Goal: Transaction & Acquisition: Purchase product/service

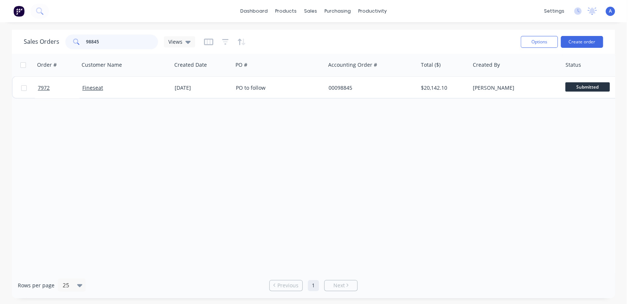
drag, startPoint x: 111, startPoint y: 40, endPoint x: 45, endPoint y: 34, distance: 66.7
click at [45, 35] on div "Sales Orders 98845 Views" at bounding box center [109, 42] width 171 height 15
type input "132745"
drag, startPoint x: 104, startPoint y: 41, endPoint x: 73, endPoint y: 39, distance: 30.5
click at [75, 37] on div "132745" at bounding box center [111, 42] width 93 height 15
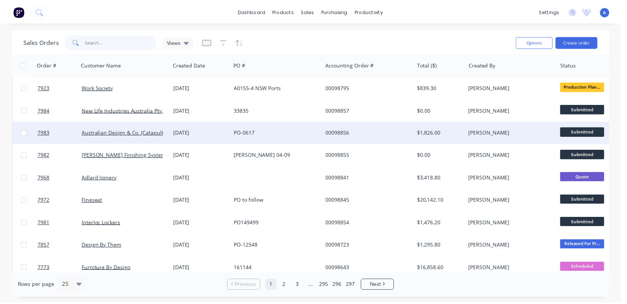
scroll to position [82, 0]
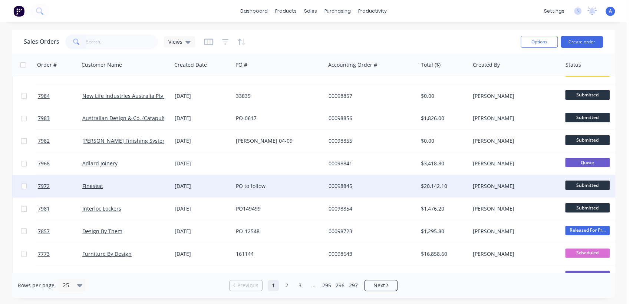
click at [253, 183] on div "PO to follow" at bounding box center [277, 186] width 82 height 7
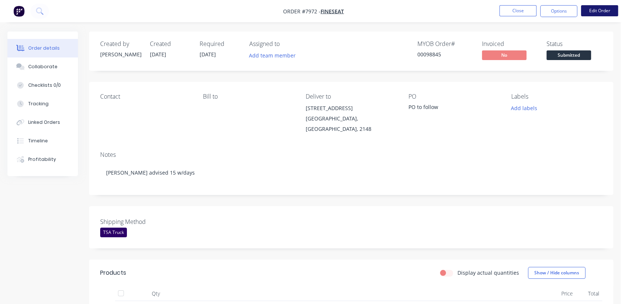
click at [594, 9] on button "Edit Order" at bounding box center [599, 10] width 37 height 11
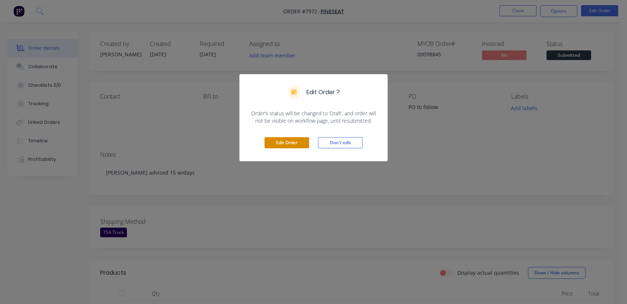
click at [285, 145] on button "Edit Order" at bounding box center [287, 142] width 45 height 11
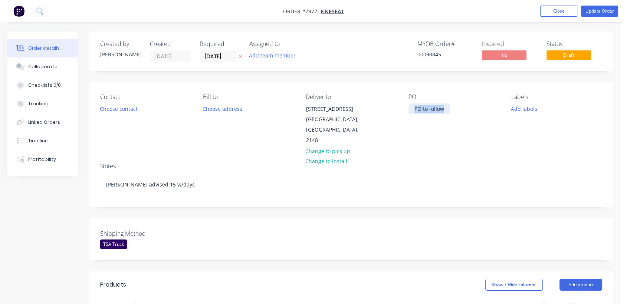
drag, startPoint x: 449, startPoint y: 107, endPoint x: 383, endPoint y: 108, distance: 65.7
click at [384, 108] on div "Contact Choose contact [PERSON_NAME] to Choose address Deliver to [STREET_ADDRE…" at bounding box center [351, 119] width 524 height 75
click at [37, 68] on div "Collaborate" at bounding box center [42, 66] width 29 height 7
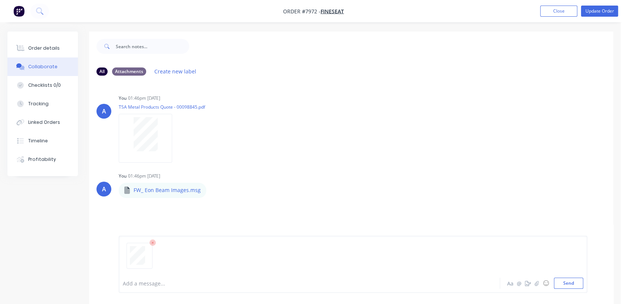
drag, startPoint x: 570, startPoint y: 282, endPoint x: 550, endPoint y: 263, distance: 27.9
click at [570, 282] on button "Send" at bounding box center [568, 283] width 29 height 11
click at [53, 48] on div "Order details" at bounding box center [44, 48] width 32 height 7
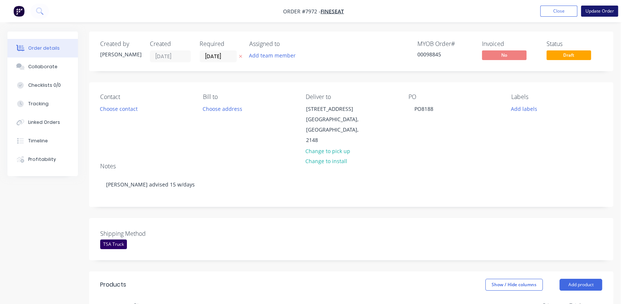
click at [592, 8] on button "Update Order" at bounding box center [599, 11] width 37 height 11
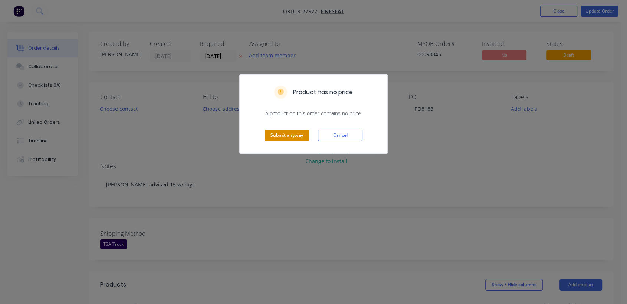
click at [289, 132] on button "Submit anyway" at bounding box center [287, 135] width 45 height 11
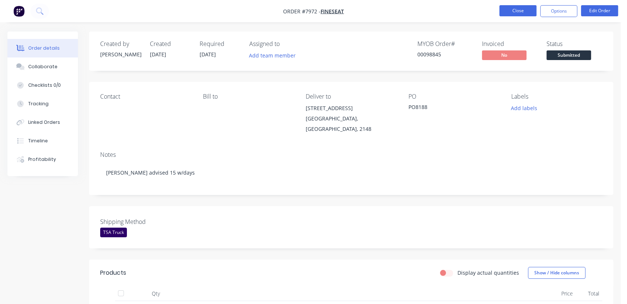
click at [509, 7] on button "Close" at bounding box center [517, 10] width 37 height 11
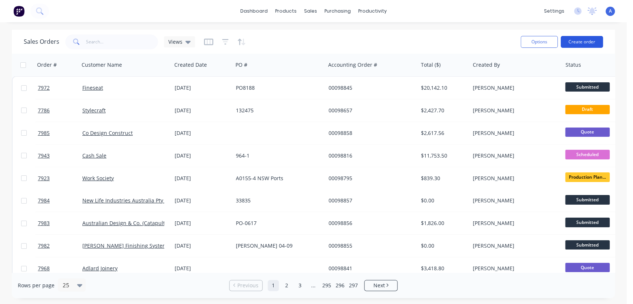
click at [586, 39] on button "Create order" at bounding box center [582, 42] width 42 height 12
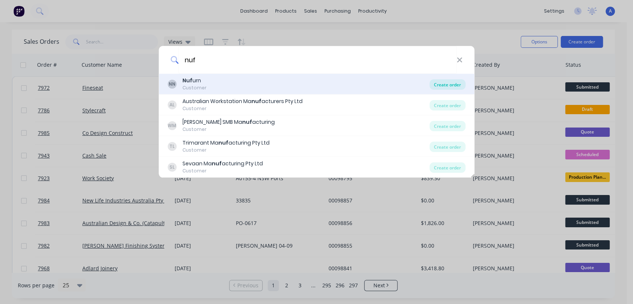
type input "nuf"
click at [449, 82] on div "Create order" at bounding box center [448, 84] width 36 height 10
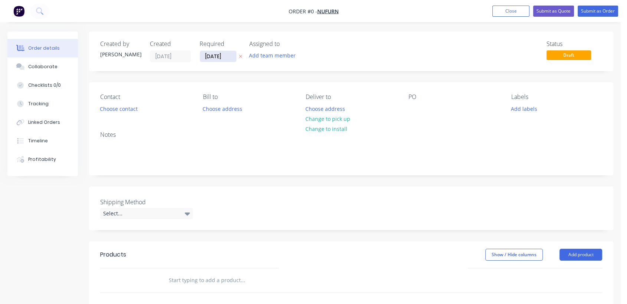
click at [229, 54] on input "[DATE]" at bounding box center [218, 56] width 36 height 11
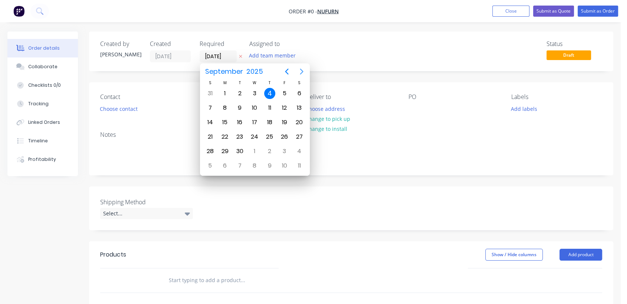
click at [299, 70] on icon "Next page" at bounding box center [301, 71] width 9 height 9
click at [300, 71] on icon "Next page" at bounding box center [301, 71] width 9 height 9
click at [255, 146] on div "31" at bounding box center [254, 151] width 11 height 11
type input "[DATE]"
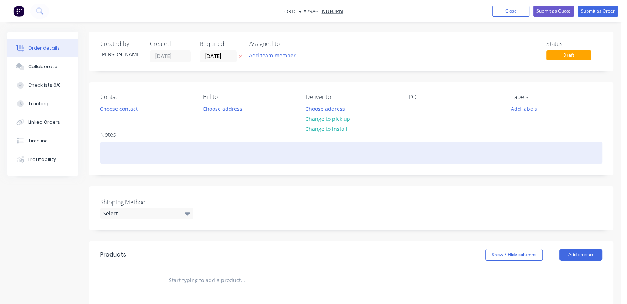
click at [112, 155] on div at bounding box center [351, 153] width 502 height 23
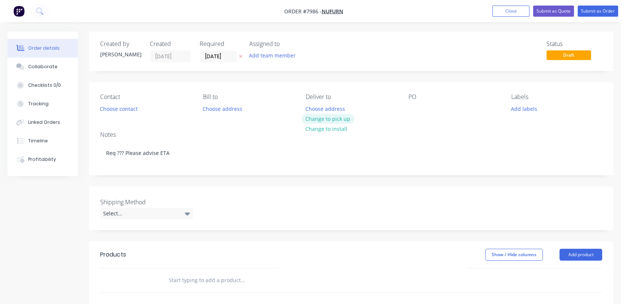
click at [327, 115] on button "Change to pick up" at bounding box center [328, 119] width 53 height 10
click at [417, 104] on div at bounding box center [415, 109] width 12 height 11
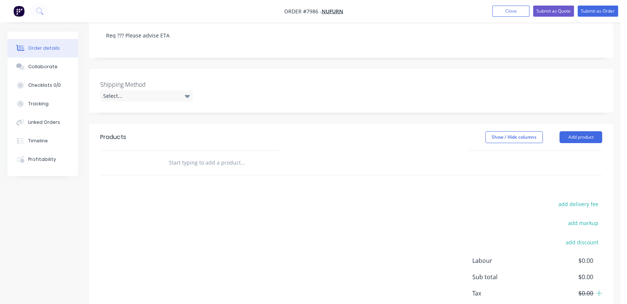
scroll to position [124, 0]
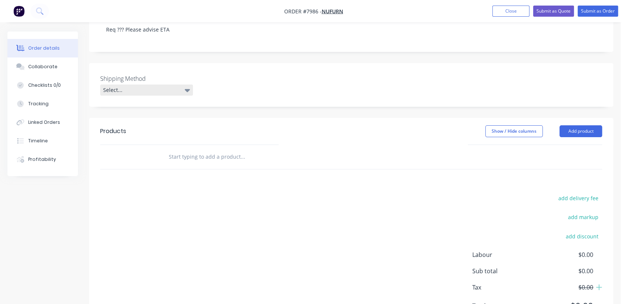
click at [139, 86] on div "Select..." at bounding box center [146, 90] width 93 height 11
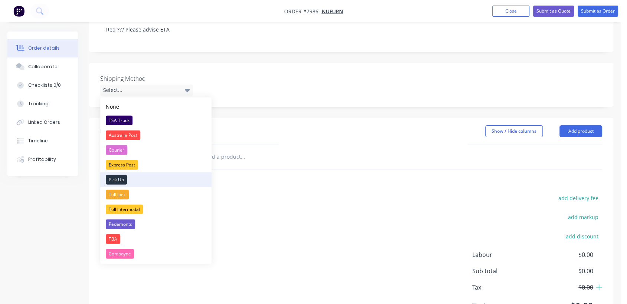
click at [115, 177] on div "Pick Up" at bounding box center [116, 180] width 21 height 10
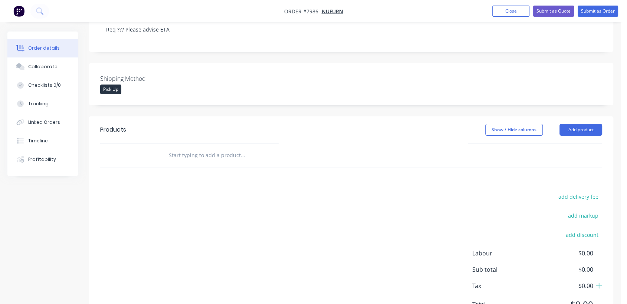
click at [243, 158] on input "text" at bounding box center [242, 155] width 148 height 15
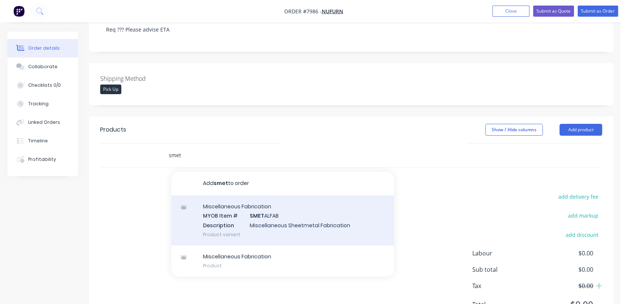
type input "smet"
click at [286, 219] on div "Miscellaneous Fabrication MYOB Item # SMET ALFAB Description Miscellaneous Shee…" at bounding box center [282, 221] width 223 height 50
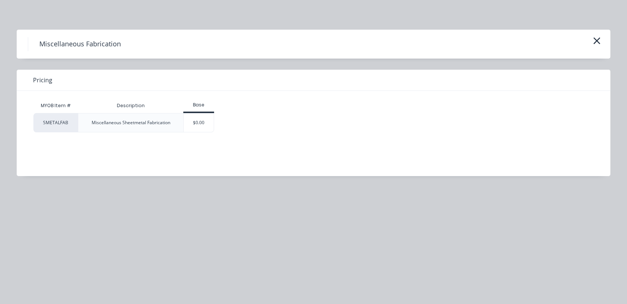
drag, startPoint x: 198, startPoint y: 121, endPoint x: 209, endPoint y: 140, distance: 22.5
click at [199, 121] on div "$0.00" at bounding box center [199, 123] width 30 height 19
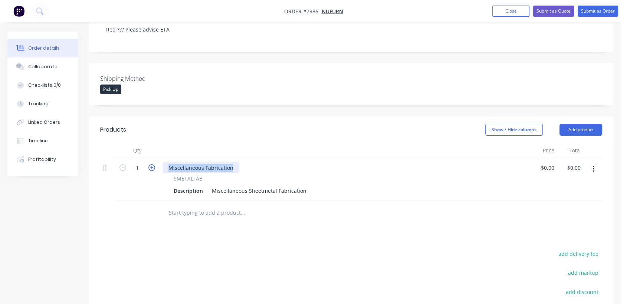
drag, startPoint x: 235, startPoint y: 167, endPoint x: 149, endPoint y: 168, distance: 85.4
click at [149, 168] on div "1 Miscellaneous Fabrication SMETALFAB Description Miscellaneous Sheetmetal Fabr…" at bounding box center [351, 179] width 502 height 43
click at [142, 167] on input "1" at bounding box center [137, 168] width 19 height 11
type input "8"
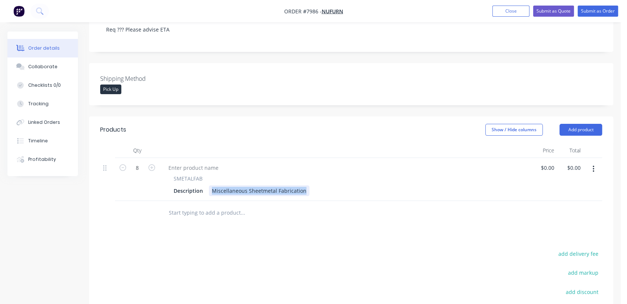
drag, startPoint x: 210, startPoint y: 190, endPoint x: 351, endPoint y: 195, distance: 140.4
click at [351, 195] on div "Description Miscellaneous Sheetmetal Fabrication" at bounding box center [344, 191] width 346 height 11
type input "$40.00"
type input "$320.00"
click at [594, 168] on button "button" at bounding box center [595, 169] width 17 height 13
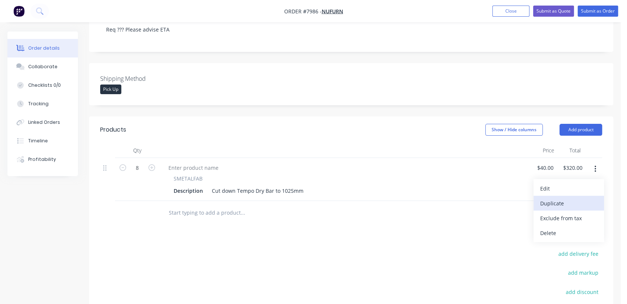
click at [567, 199] on div "Duplicate" at bounding box center [568, 203] width 57 height 11
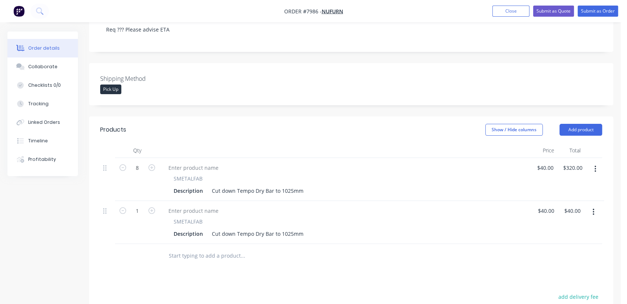
click at [593, 213] on icon "button" at bounding box center [594, 212] width 2 height 8
click at [565, 242] on div "Duplicate" at bounding box center [566, 246] width 57 height 11
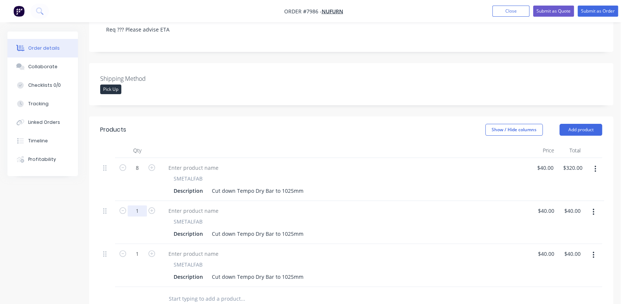
click at [144, 210] on input "1" at bounding box center [137, 211] width 19 height 11
type input "5"
type input "$200.00"
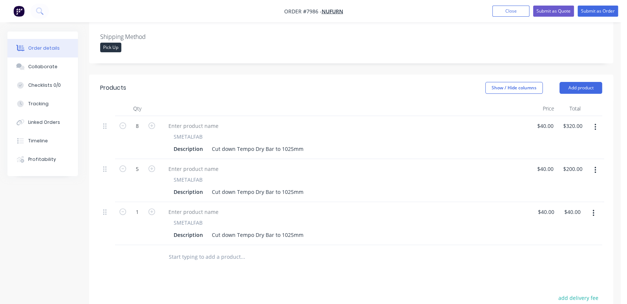
scroll to position [206, 0]
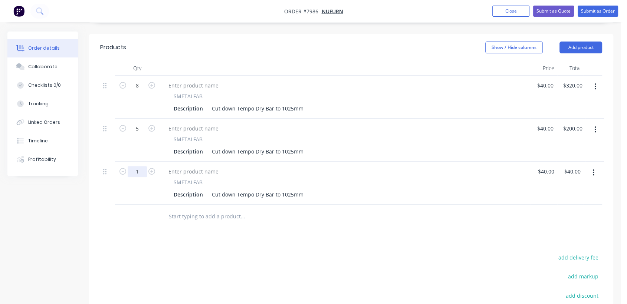
click at [141, 173] on input "1" at bounding box center [137, 171] width 19 height 11
type input "10"
type input "$400.00"
drag, startPoint x: 291, startPoint y: 151, endPoint x: 281, endPoint y: 148, distance: 10.6
click at [281, 148] on div "Cut down Tempo Dry Bar to 1025mm" at bounding box center [258, 151] width 98 height 11
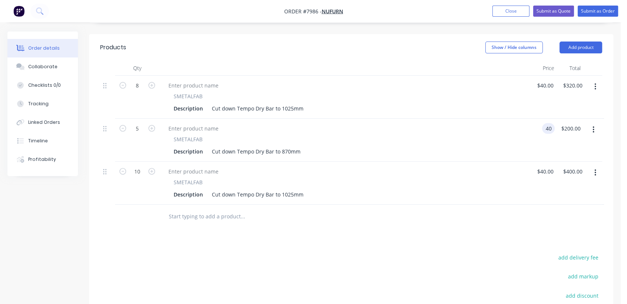
type input "$40.00"
type input "$200.00"
click at [283, 194] on div "Cut down Tempo Dry Bar to 1025mm" at bounding box center [258, 194] width 98 height 11
click at [294, 194] on div "Cut down Tempo Dry Bar to 1025mm" at bounding box center [258, 194] width 98 height 11
drag, startPoint x: 293, startPoint y: 193, endPoint x: 285, endPoint y: 196, distance: 8.5
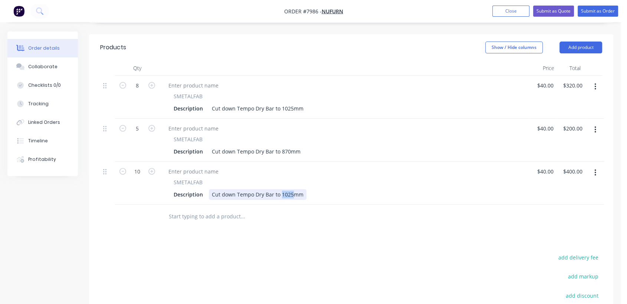
click at [282, 193] on div "Cut down Tempo Dry Bar to 1025mm" at bounding box center [258, 194] width 98 height 11
type input "$40.00"
type input "$400.00"
click at [214, 217] on input "text" at bounding box center [242, 216] width 148 height 15
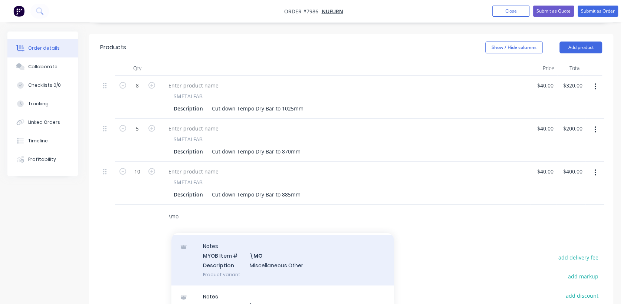
scroll to position [124, 0]
type input "\mo"
click at [277, 258] on div "Notes MYOB Item # \MO Description Miscellaneous Other Product variant" at bounding box center [282, 258] width 223 height 50
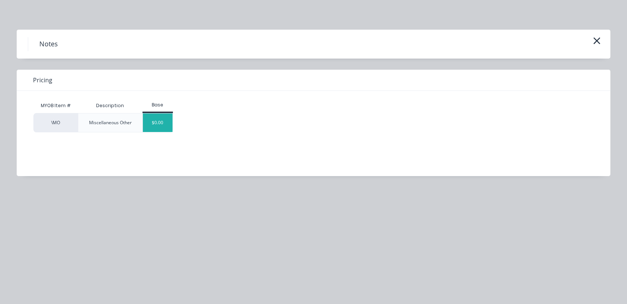
click at [153, 123] on div "$0.00" at bounding box center [158, 123] width 30 height 19
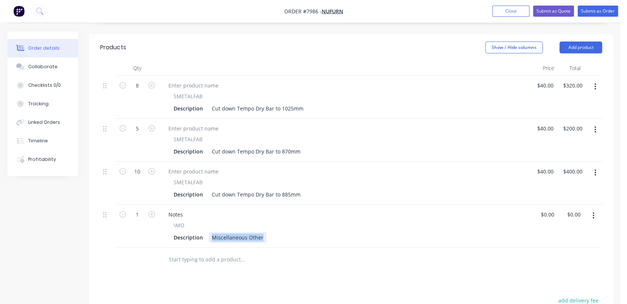
drag, startPoint x: 211, startPoint y: 234, endPoint x: 305, endPoint y: 238, distance: 94.0
click at [305, 238] on div "Description Miscellaneous Other" at bounding box center [344, 237] width 346 height 11
type input "$0.00"
click at [56, 66] on button "Collaborate" at bounding box center [42, 67] width 71 height 19
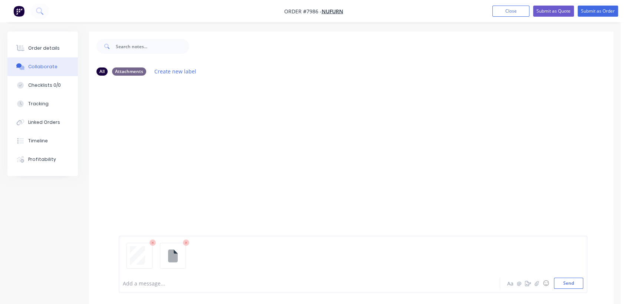
drag, startPoint x: 576, startPoint y: 285, endPoint x: 534, endPoint y: 256, distance: 51.0
click at [575, 285] on button "Send" at bounding box center [568, 283] width 29 height 11
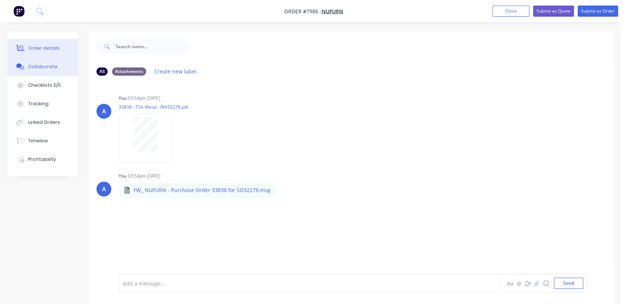
click at [49, 49] on div "Order details" at bounding box center [44, 48] width 32 height 7
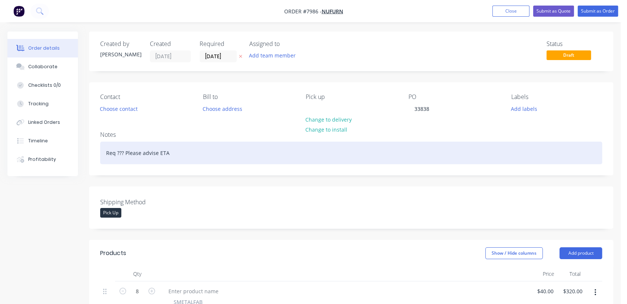
click at [175, 157] on div "Req ??? Please advise ETA" at bounding box center [351, 153] width 502 height 23
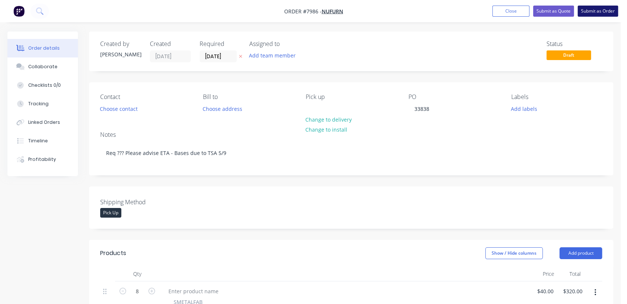
click at [594, 8] on button "Submit as Order" at bounding box center [598, 11] width 40 height 11
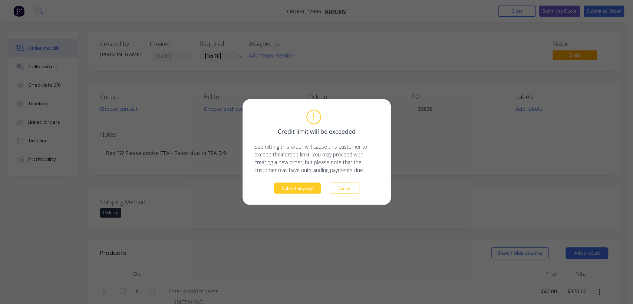
click at [298, 190] on button "Submit anyway" at bounding box center [297, 188] width 47 height 11
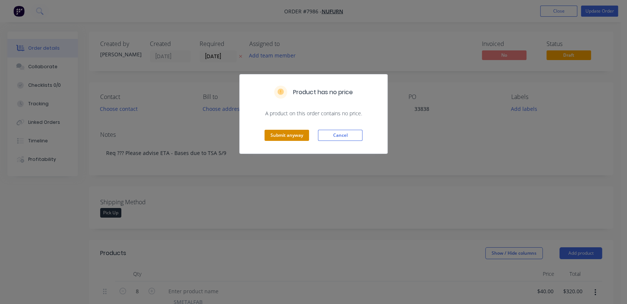
click at [288, 137] on button "Submit anyway" at bounding box center [287, 135] width 45 height 11
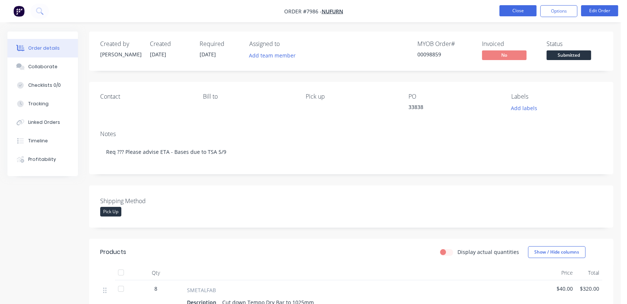
click at [505, 9] on button "Close" at bounding box center [517, 10] width 37 height 11
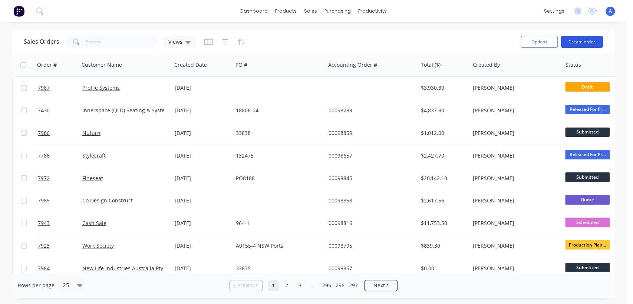
click at [586, 43] on button "Create order" at bounding box center [582, 42] width 42 height 12
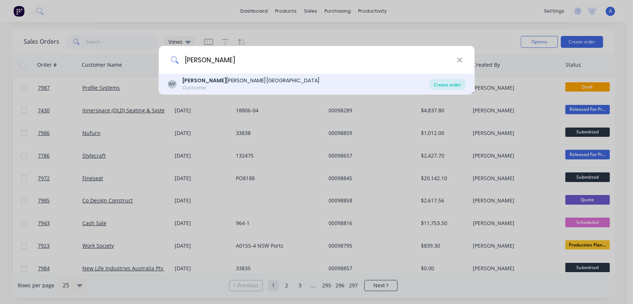
type input "[PERSON_NAME]"
click at [447, 83] on div "Create order" at bounding box center [448, 84] width 36 height 10
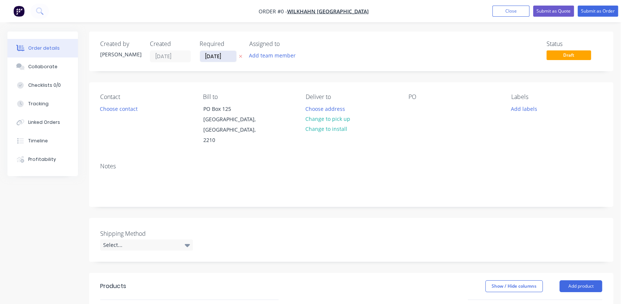
click at [229, 55] on input "[DATE]" at bounding box center [218, 56] width 36 height 11
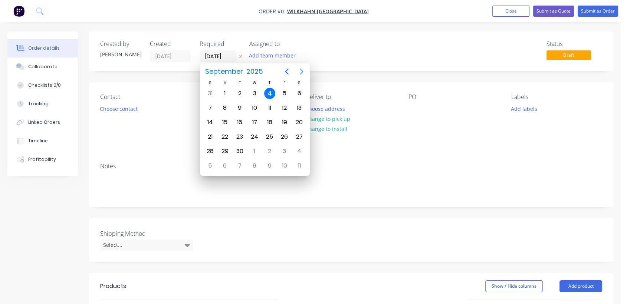
click at [298, 69] on icon "Next page" at bounding box center [301, 71] width 9 height 9
click at [255, 146] on div "31" at bounding box center [254, 151] width 11 height 11
type input "[DATE]"
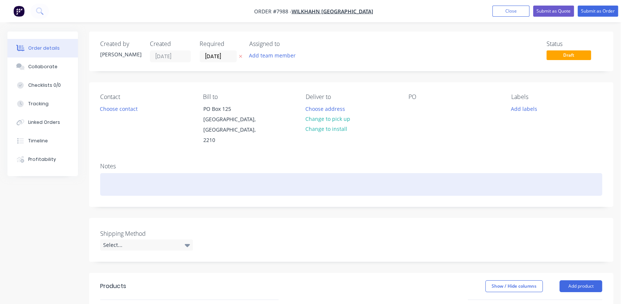
click at [124, 173] on div at bounding box center [351, 184] width 502 height 23
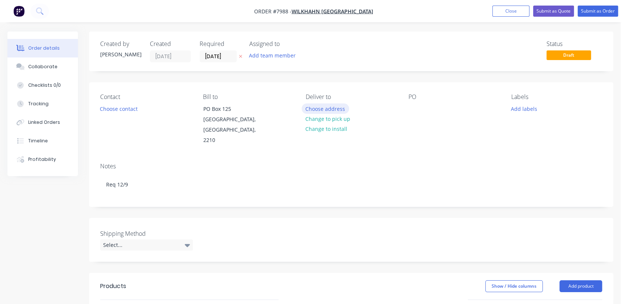
click at [324, 106] on button "Choose address" at bounding box center [325, 109] width 47 height 10
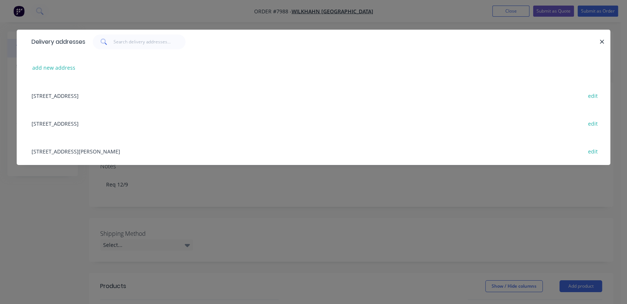
click at [85, 122] on div "[STREET_ADDRESS] edit" at bounding box center [313, 123] width 571 height 28
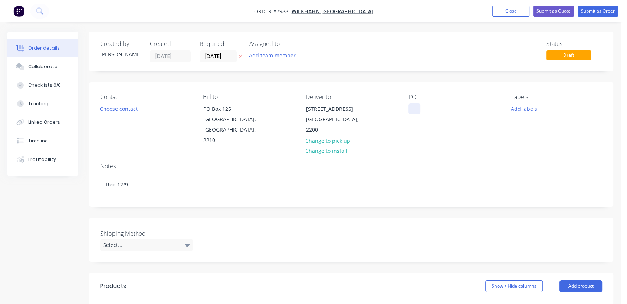
click at [416, 105] on div at bounding box center [415, 109] width 12 height 11
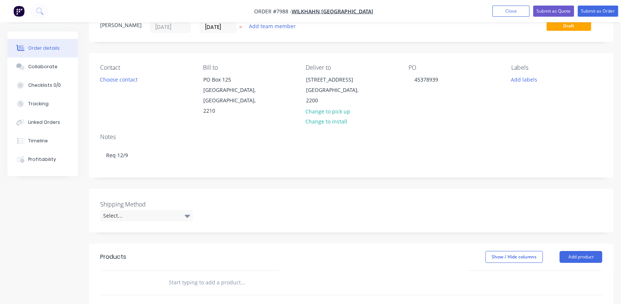
scroll to position [82, 0]
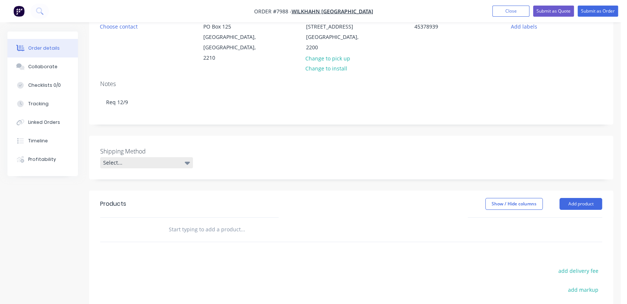
click at [145, 157] on div "Select..." at bounding box center [146, 162] width 93 height 11
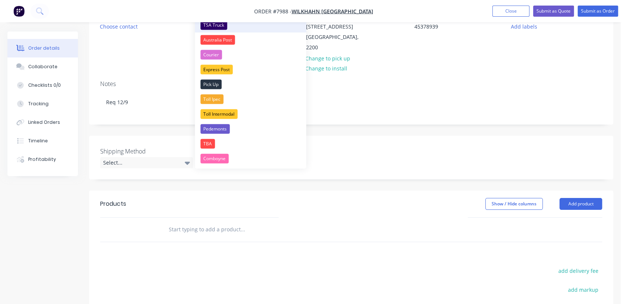
click at [211, 24] on div "TSA Truck" at bounding box center [213, 25] width 27 height 10
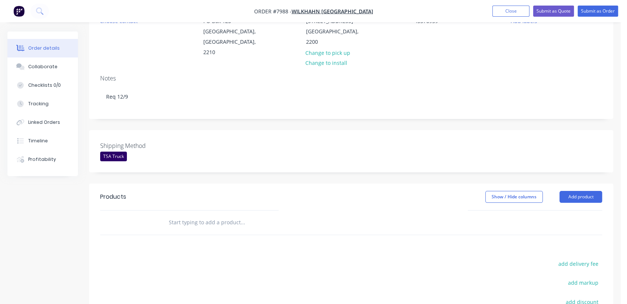
scroll to position [165, 0]
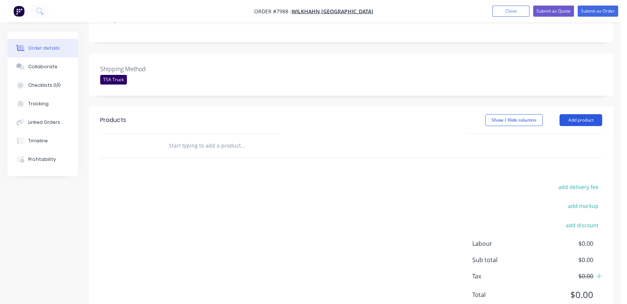
click at [578, 114] on button "Add product" at bounding box center [581, 120] width 43 height 12
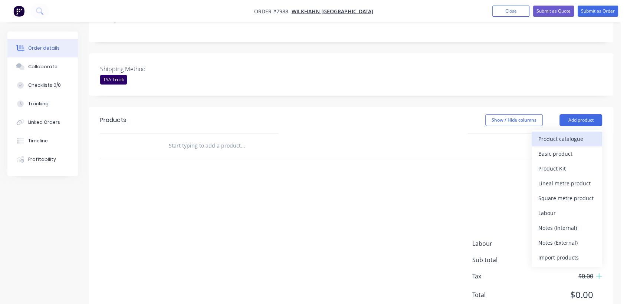
click at [558, 134] on div "Product catalogue" at bounding box center [566, 139] width 57 height 11
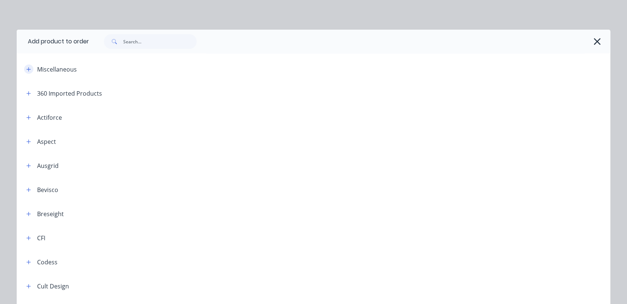
click at [28, 69] on button "button" at bounding box center [28, 69] width 9 height 9
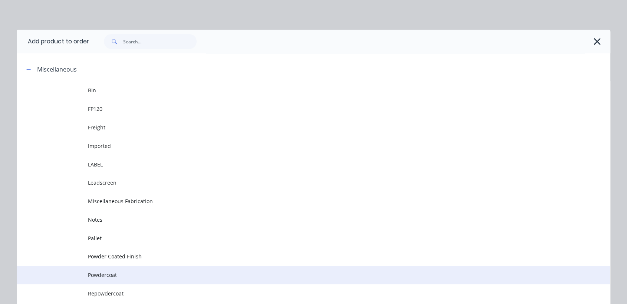
click at [110, 272] on span "Powdercoat" at bounding box center [297, 275] width 418 height 8
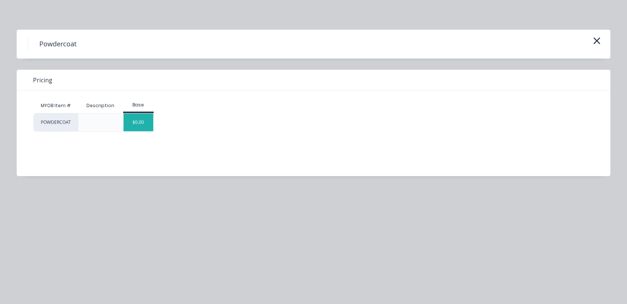
click at [140, 122] on div "$0.00" at bounding box center [139, 123] width 30 height 18
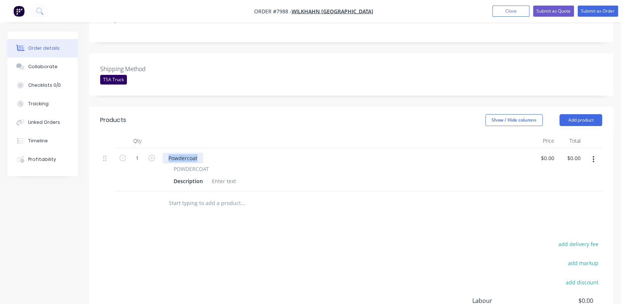
drag, startPoint x: 199, startPoint y: 147, endPoint x: 159, endPoint y: 140, distance: 40.6
click at [159, 148] on div "1 Powdercoat POWDERCOAT Description $0.00 $0.00 $0.00 $0.00" at bounding box center [351, 169] width 502 height 43
click at [226, 176] on div at bounding box center [224, 181] width 30 height 11
paste div
click at [590, 153] on button "button" at bounding box center [593, 159] width 17 height 13
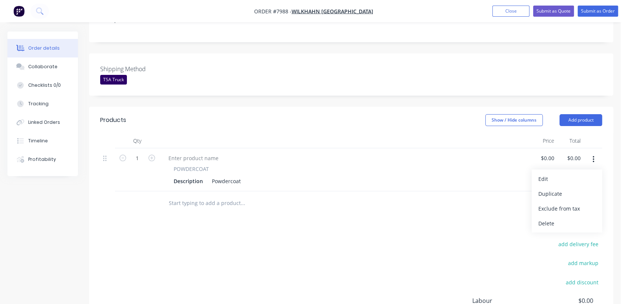
drag, startPoint x: 567, startPoint y: 181, endPoint x: 588, endPoint y: 165, distance: 26.8
click at [566, 189] on div "Duplicate" at bounding box center [566, 194] width 57 height 11
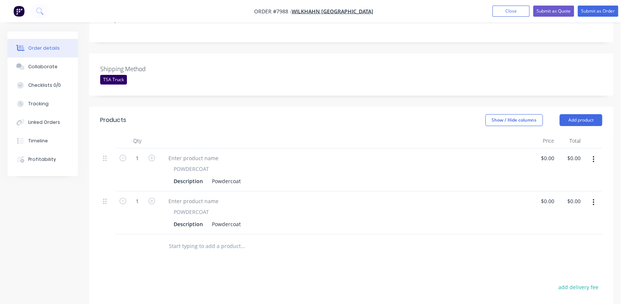
click at [594, 153] on button "button" at bounding box center [593, 159] width 17 height 13
click at [563, 189] on div "Duplicate" at bounding box center [566, 194] width 57 height 11
click at [143, 153] on input "1" at bounding box center [137, 158] width 19 height 11
type input "44"
click at [241, 176] on div "Powdercoat" at bounding box center [226, 181] width 35 height 11
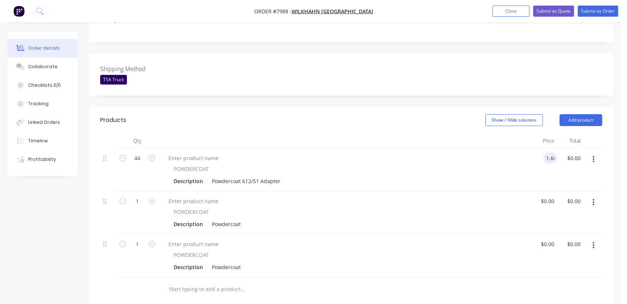
type input "$1.66"
type input "$73.04"
click at [146, 196] on input "1" at bounding box center [137, 201] width 19 height 11
type input "16"
click at [242, 219] on div "Powdercoat" at bounding box center [226, 224] width 35 height 11
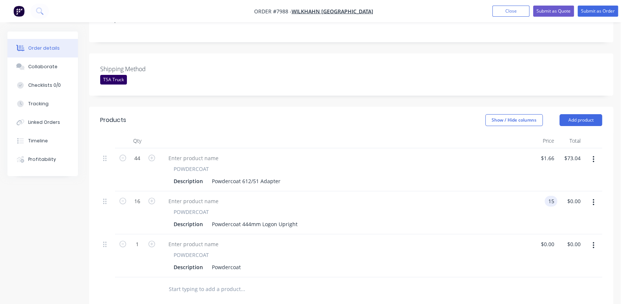
type input "$15.00"
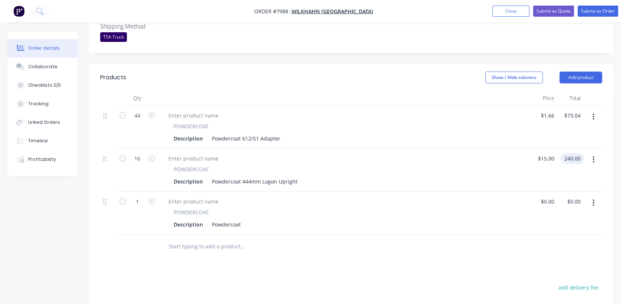
scroll to position [247, 0]
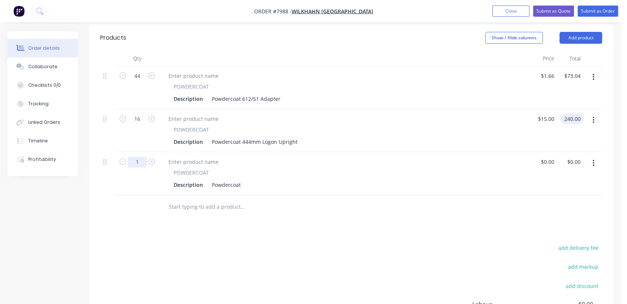
type input "$240.00"
click at [140, 157] on input "1" at bounding box center [137, 162] width 19 height 11
type input "6"
click at [240, 180] on div "Powdercoat" at bounding box center [226, 185] width 35 height 11
type input "$36.00"
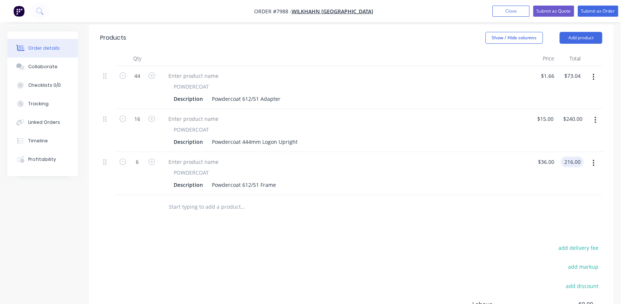
type input "$216.00"
click at [214, 200] on input "text" at bounding box center [242, 207] width 148 height 15
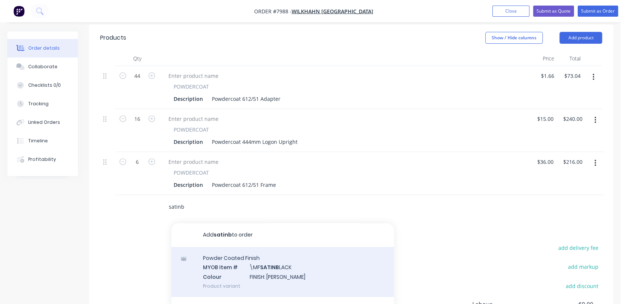
type input "satinb"
click at [269, 256] on div "Powder Coated Finish MYOB Item # \MF SATINB LACK Colour FINISH: Satin Black Pro…" at bounding box center [282, 272] width 223 height 50
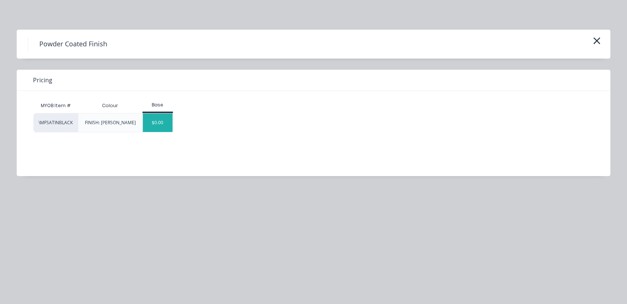
click at [169, 127] on div "$0.00" at bounding box center [158, 123] width 30 height 19
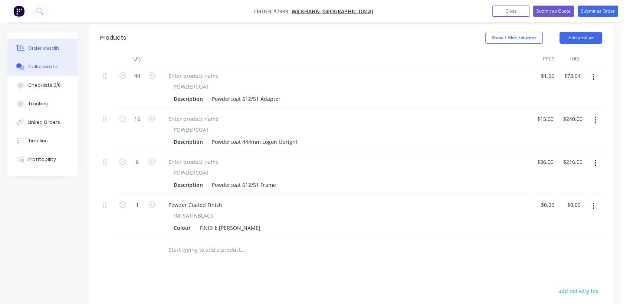
click at [54, 66] on div "Collaborate" at bounding box center [42, 66] width 29 height 7
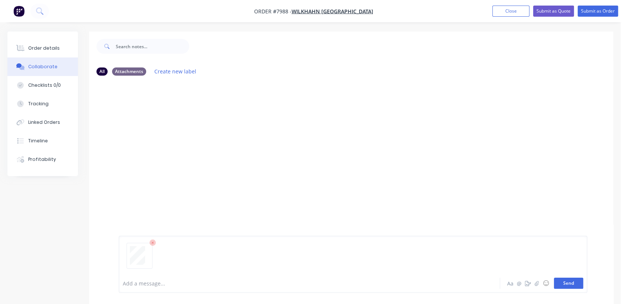
click at [568, 285] on button "Send" at bounding box center [568, 283] width 29 height 11
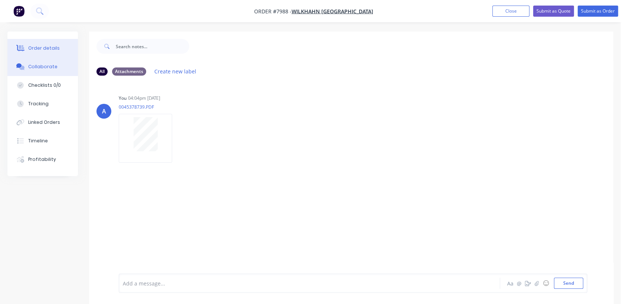
click at [51, 48] on div "Order details" at bounding box center [44, 48] width 32 height 7
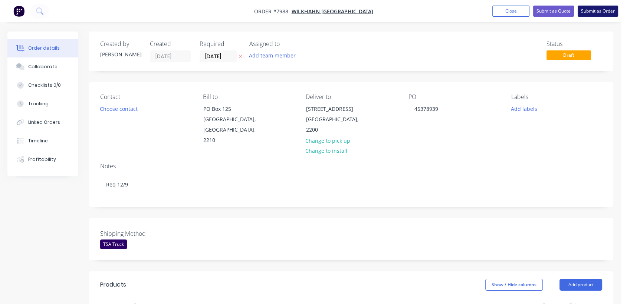
click at [599, 10] on button "Submit as Order" at bounding box center [598, 11] width 40 height 11
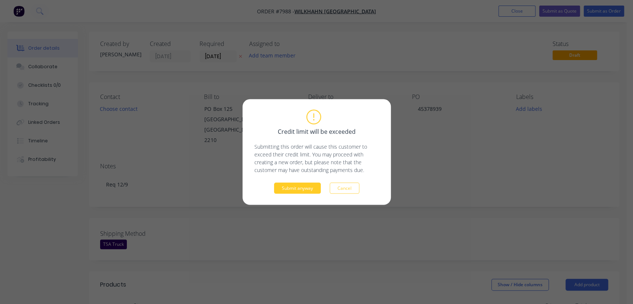
click at [306, 187] on button "Submit anyway" at bounding box center [297, 188] width 47 height 11
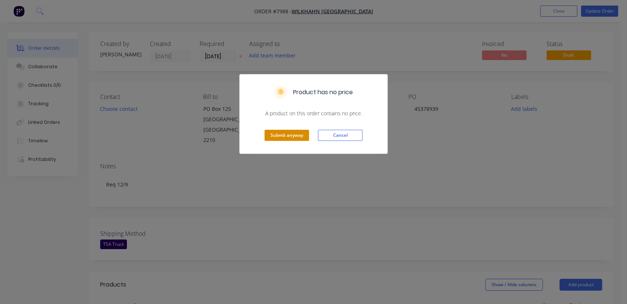
click at [285, 136] on button "Submit anyway" at bounding box center [287, 135] width 45 height 11
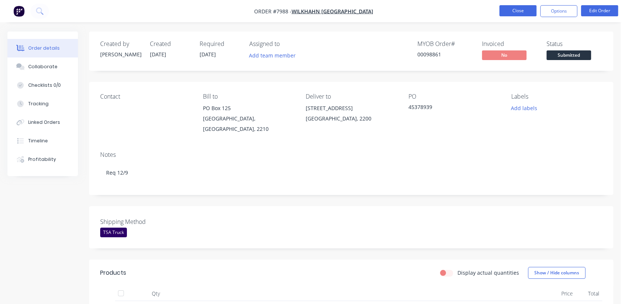
click at [514, 9] on button "Close" at bounding box center [517, 10] width 37 height 11
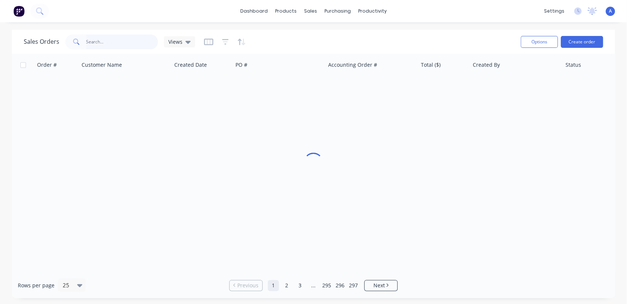
click at [115, 41] on input "text" at bounding box center [122, 42] width 72 height 15
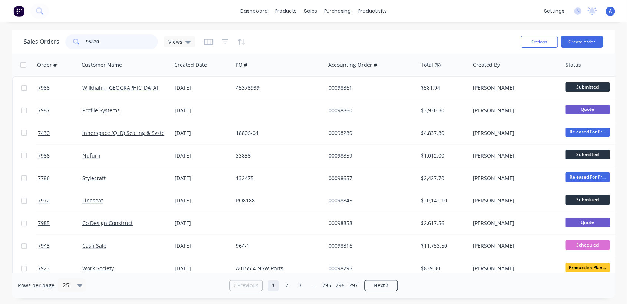
type input "95820"
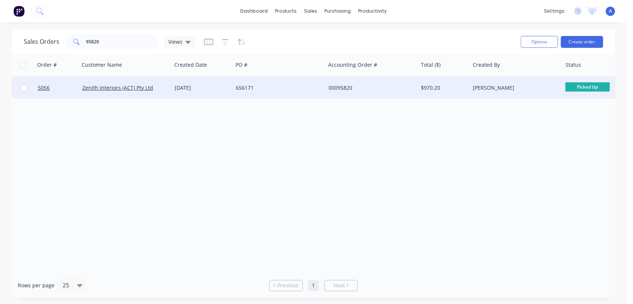
click at [263, 86] on div "656171" at bounding box center [277, 87] width 82 height 7
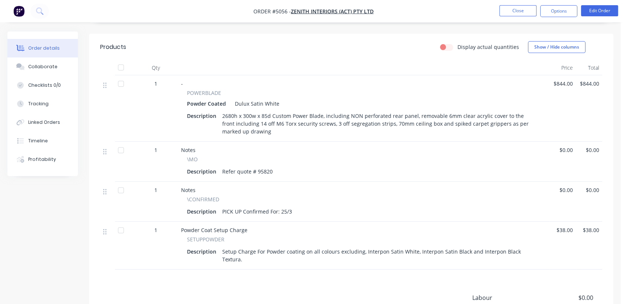
scroll to position [206, 0]
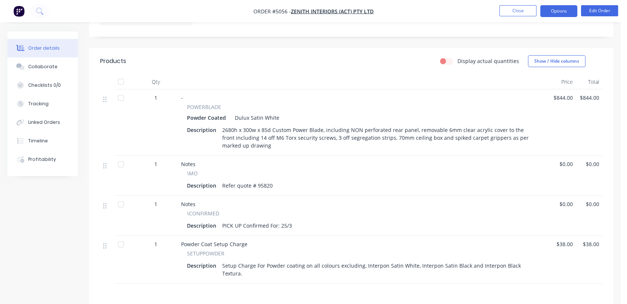
drag, startPoint x: 551, startPoint y: 10, endPoint x: 547, endPoint y: 14, distance: 5.8
click at [551, 10] on button "Options" at bounding box center [558, 11] width 37 height 12
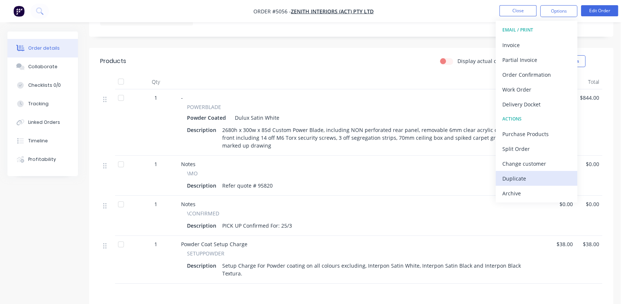
click at [518, 175] on div "Duplicate" at bounding box center [536, 178] width 68 height 11
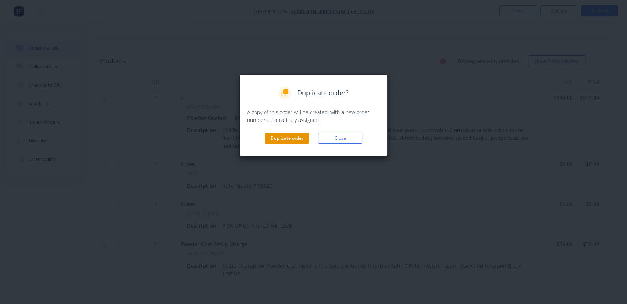
click at [278, 134] on button "Duplicate order" at bounding box center [287, 138] width 45 height 11
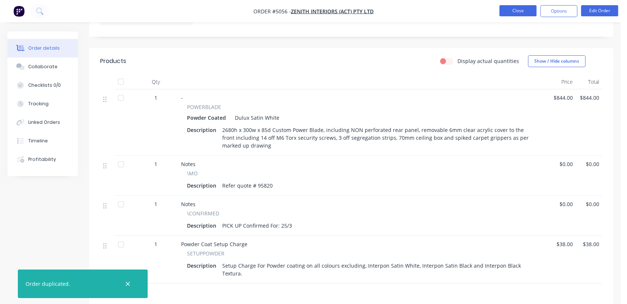
click at [525, 11] on button "Close" at bounding box center [517, 10] width 37 height 11
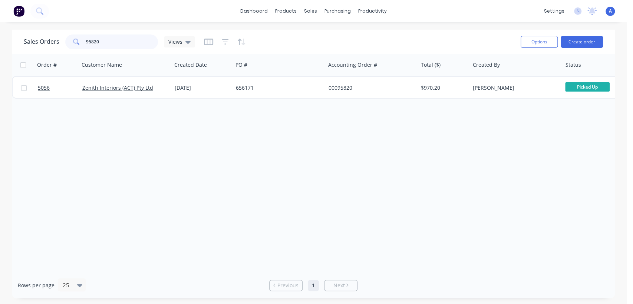
drag, startPoint x: 79, startPoint y: 37, endPoint x: 68, endPoint y: 36, distance: 11.9
click at [70, 35] on div "95820" at bounding box center [111, 42] width 93 height 15
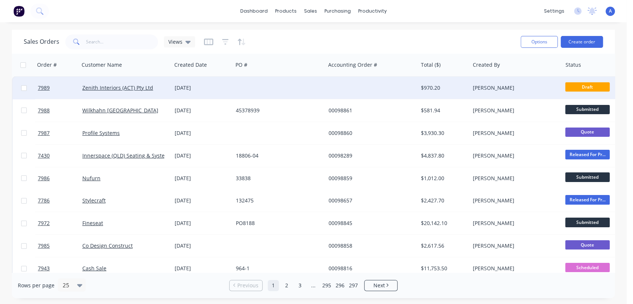
click at [268, 82] on div at bounding box center [279, 88] width 92 height 22
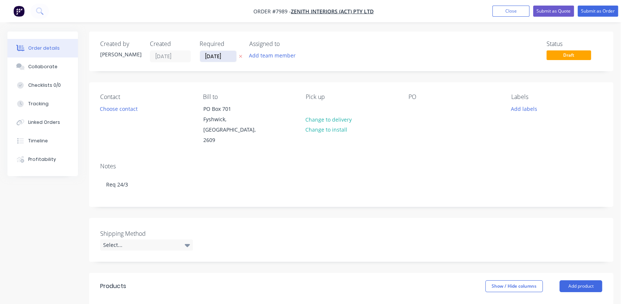
click at [229, 56] on input "[DATE]" at bounding box center [218, 56] width 36 height 11
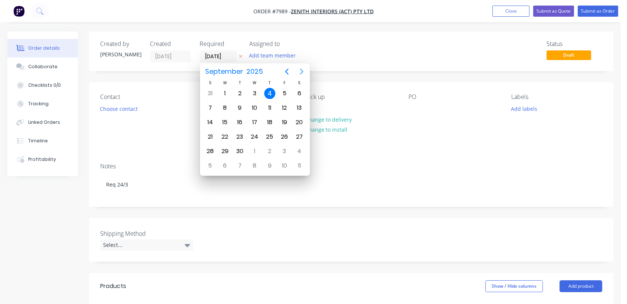
click at [297, 71] on icon "Next page" at bounding box center [301, 71] width 9 height 9
click at [252, 148] on div "31" at bounding box center [254, 151] width 11 height 11
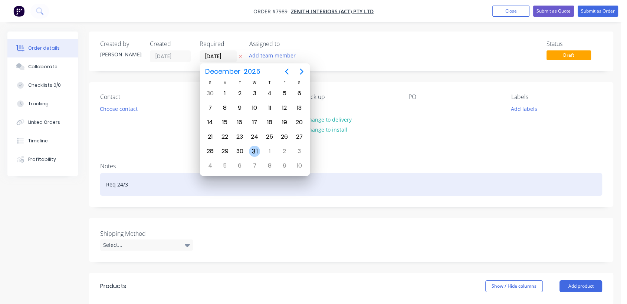
type input "[DATE]"
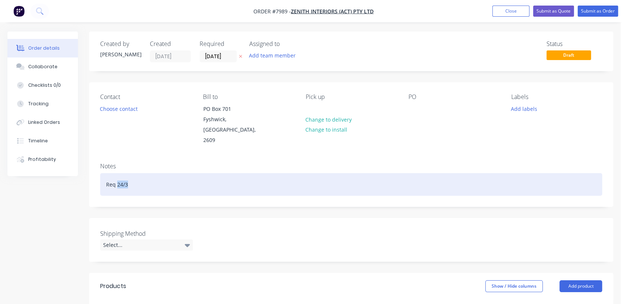
drag, startPoint x: 133, startPoint y: 170, endPoint x: 117, endPoint y: 173, distance: 16.7
click at [117, 173] on div "Req 24/3" at bounding box center [351, 184] width 502 height 23
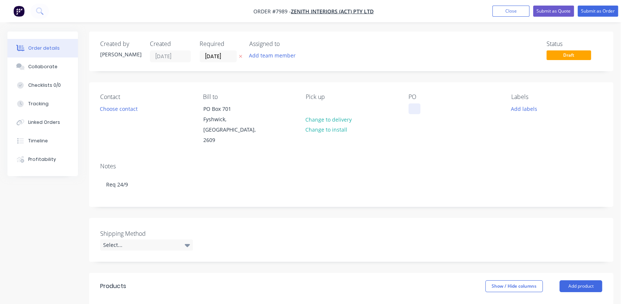
click at [417, 111] on div at bounding box center [415, 109] width 12 height 11
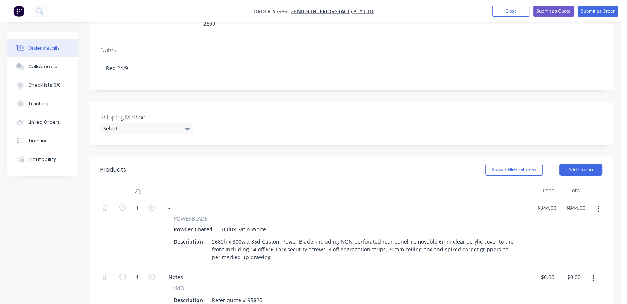
scroll to position [124, 0]
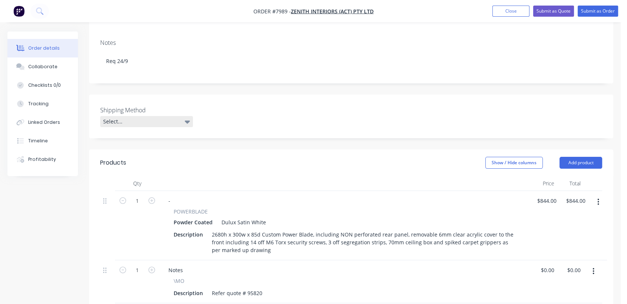
click at [137, 116] on div "Select..." at bounding box center [146, 121] width 93 height 11
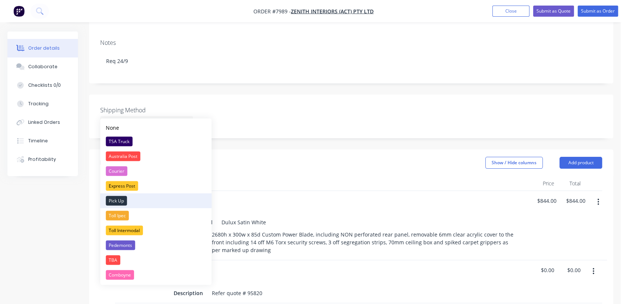
click at [120, 200] on div "Pick Up" at bounding box center [116, 201] width 21 height 10
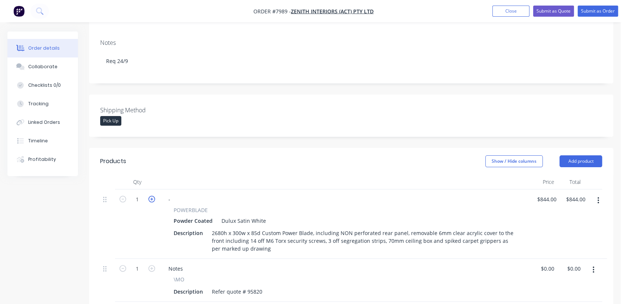
click at [150, 196] on icon "button" at bounding box center [151, 199] width 7 height 7
type input "2"
type input "$1,688.00"
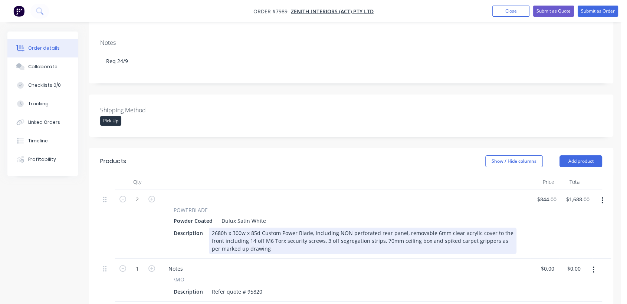
click at [326, 230] on div "2680h x 300w x 85d Custom Power Blade, including NON perforated rear panel, rem…" at bounding box center [363, 241] width 308 height 26
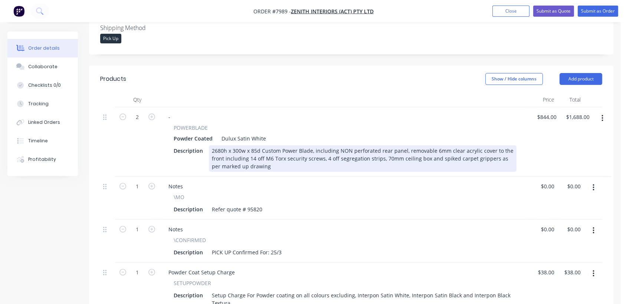
scroll to position [247, 0]
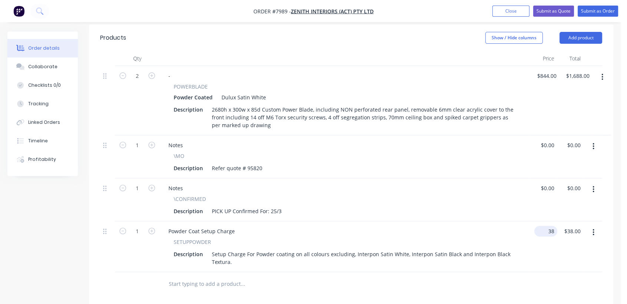
click at [547, 226] on div "38 $38.00" at bounding box center [547, 231] width 20 height 11
type input "$50.00"
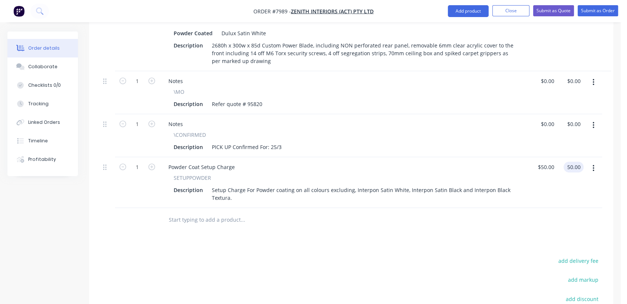
scroll to position [330, 0]
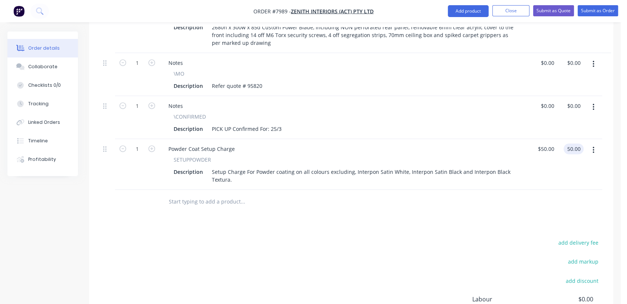
type input "$50.00"
click at [597, 101] on button "button" at bounding box center [593, 107] width 17 height 13
click at [551, 166] on div "Delete" at bounding box center [566, 171] width 57 height 11
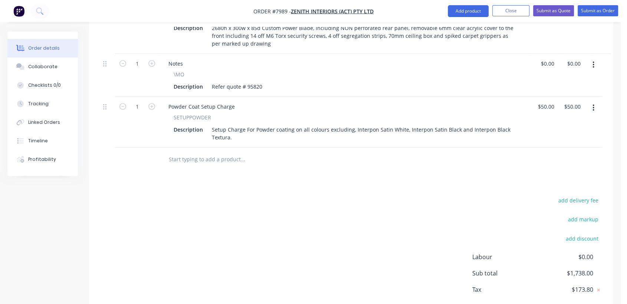
scroll to position [327, 0]
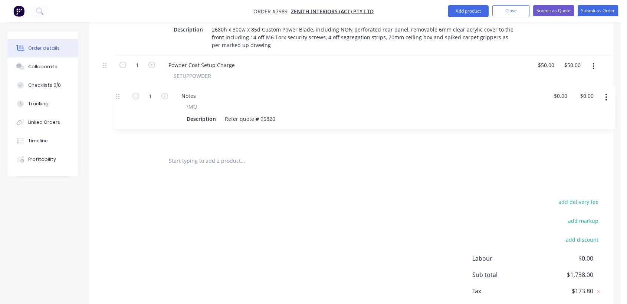
drag, startPoint x: 105, startPoint y: 52, endPoint x: 119, endPoint y: 96, distance: 46.6
click at [119, 98] on div "2 - POWERBLADE Powder Coated Dulux Satin White Description 2680h x 300w x 85d C…" at bounding box center [351, 67] width 502 height 163
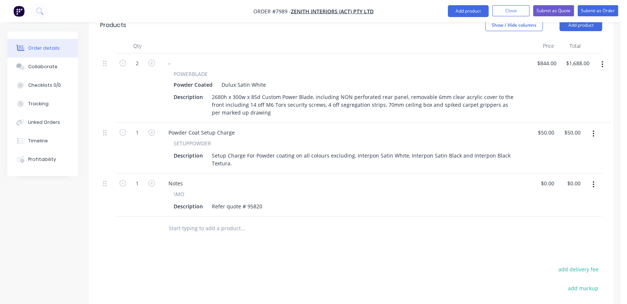
scroll to position [245, 0]
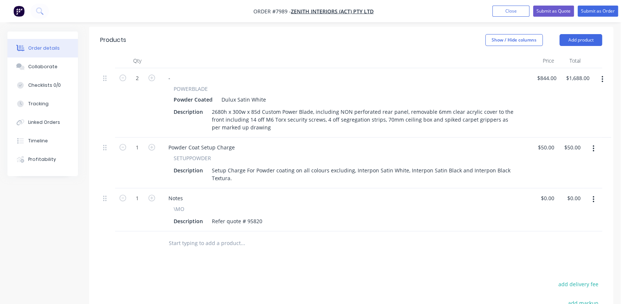
click at [197, 236] on input "text" at bounding box center [242, 243] width 148 height 15
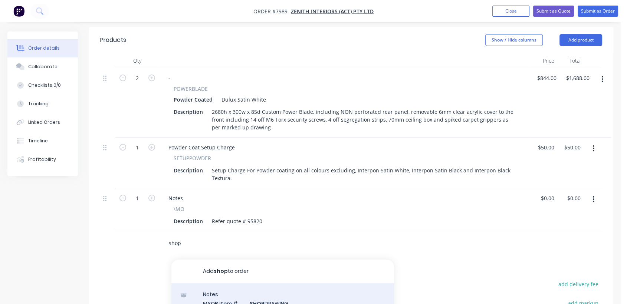
type input "shop"
click at [280, 288] on div "Notes MYOB Item # SHOP DRAWING Description Shop drawing for approval Product va…" at bounding box center [282, 309] width 223 height 50
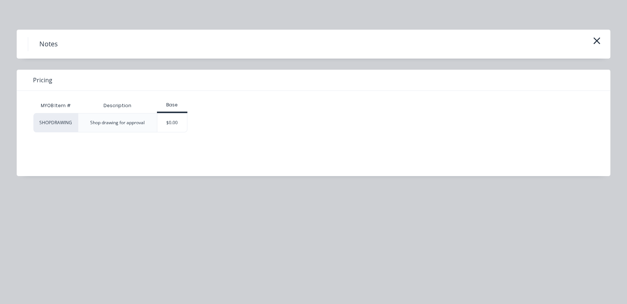
click at [181, 120] on div "$0.00" at bounding box center [172, 123] width 30 height 19
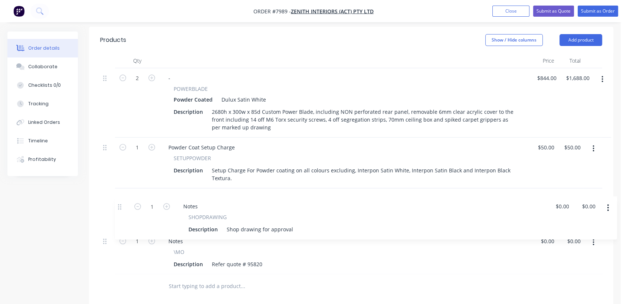
scroll to position [246, 0]
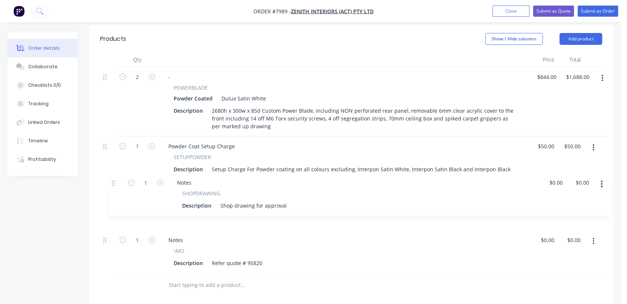
drag, startPoint x: 106, startPoint y: 229, endPoint x: 120, endPoint y: 179, distance: 52.4
click at [120, 179] on div "2 - POWERBLADE Powder Coated Dulux Satin White Description 2680h x 300w x 85d C…" at bounding box center [351, 170] width 502 height 206
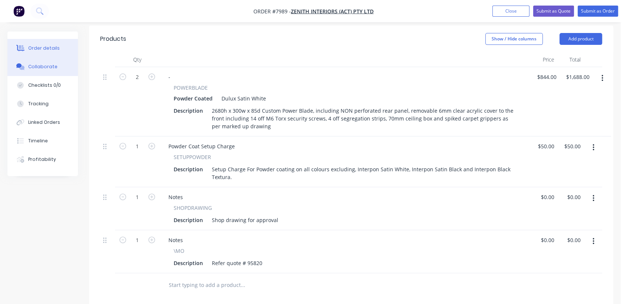
click at [43, 68] on div "Collaborate" at bounding box center [42, 66] width 29 height 7
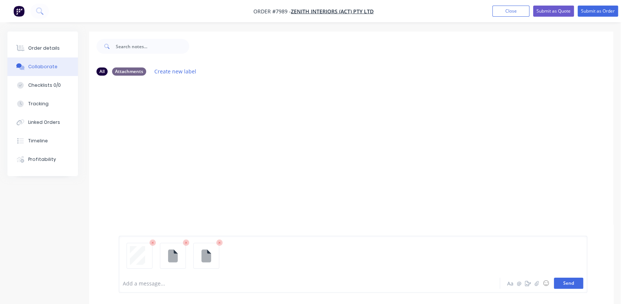
click at [573, 283] on button "Send" at bounding box center [568, 283] width 29 height 11
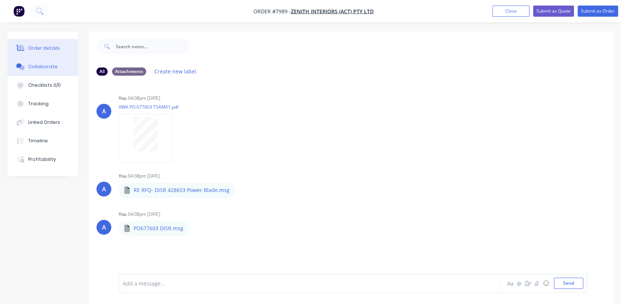
click at [37, 47] on div "Order details" at bounding box center [44, 48] width 32 height 7
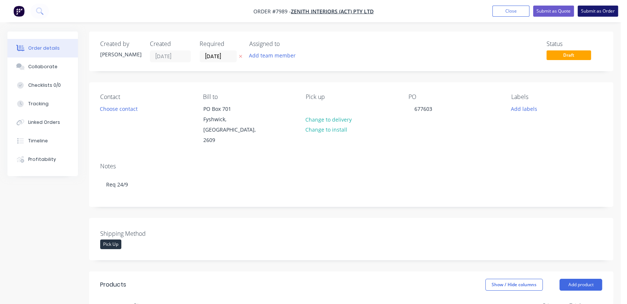
click at [606, 12] on button "Submit as Order" at bounding box center [598, 11] width 40 height 11
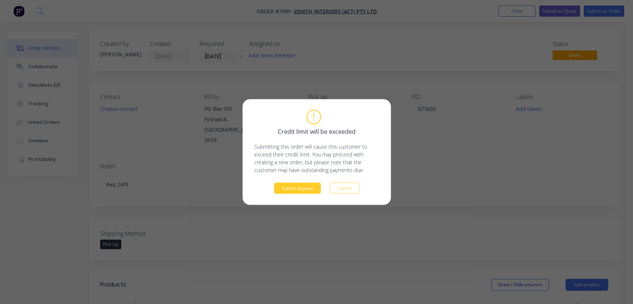
click at [292, 189] on button "Submit anyway" at bounding box center [297, 188] width 47 height 11
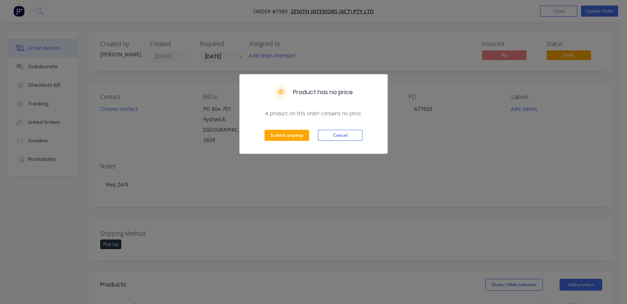
click at [286, 125] on div "Submit anyway Cancel" at bounding box center [314, 135] width 148 height 36
click at [291, 134] on button "Submit anyway" at bounding box center [287, 135] width 45 height 11
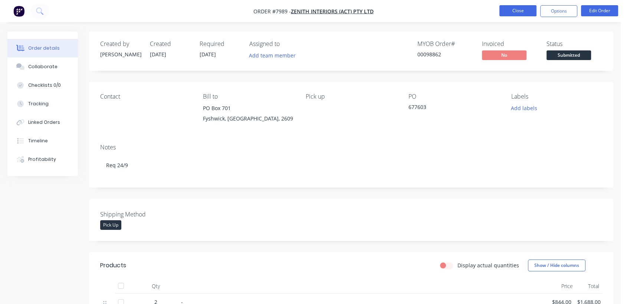
click at [524, 7] on button "Close" at bounding box center [517, 10] width 37 height 11
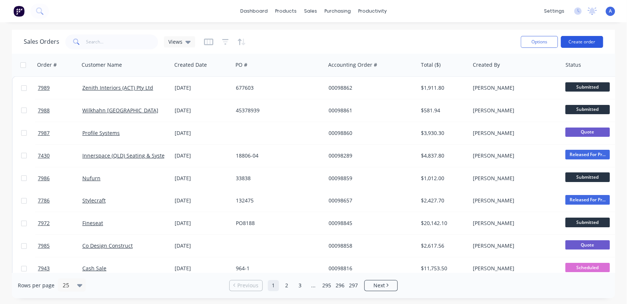
click at [589, 39] on button "Create order" at bounding box center [582, 42] width 42 height 12
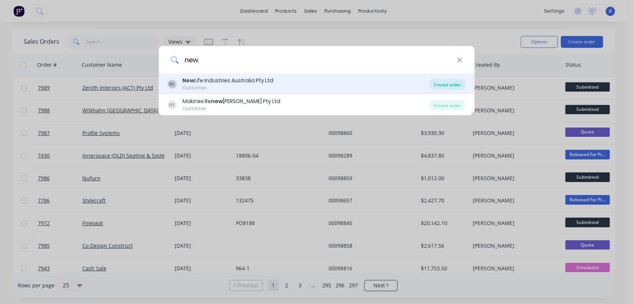
type input "new"
click at [448, 80] on div "Create order" at bounding box center [448, 84] width 36 height 10
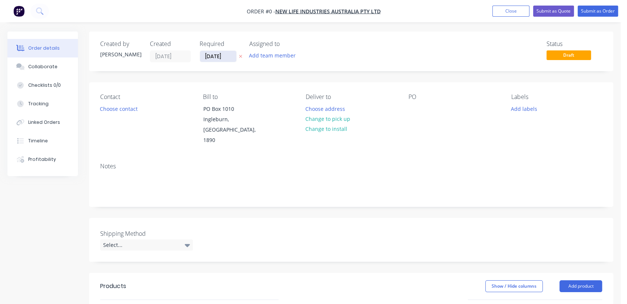
click at [229, 55] on input "[DATE]" at bounding box center [218, 56] width 36 height 11
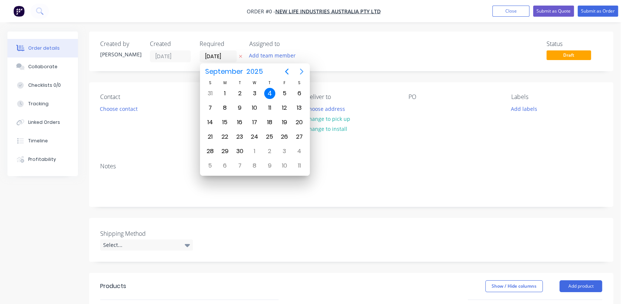
click at [301, 72] on icon "Next page" at bounding box center [301, 71] width 9 height 9
click at [253, 148] on div "31" at bounding box center [254, 151] width 11 height 11
type input "[DATE]"
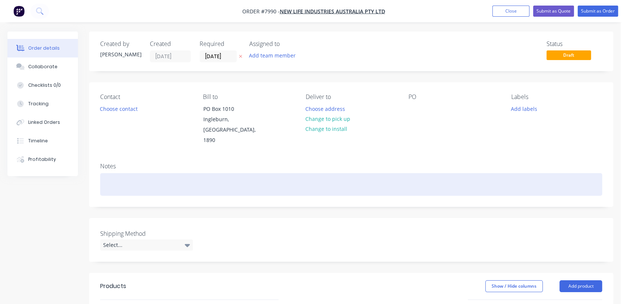
click at [134, 176] on div at bounding box center [351, 184] width 502 height 23
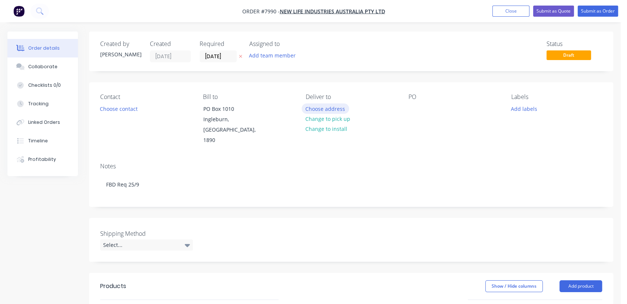
click at [324, 104] on button "Choose address" at bounding box center [325, 109] width 47 height 10
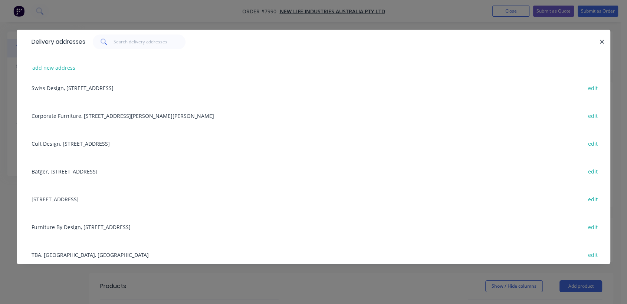
scroll to position [82, 0]
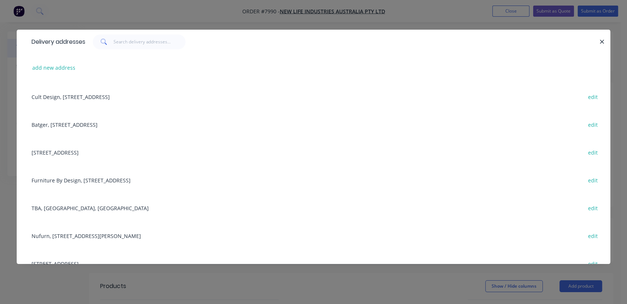
click at [93, 178] on div "Furniture By Design, [STREET_ADDRESS] edit" at bounding box center [313, 180] width 571 height 28
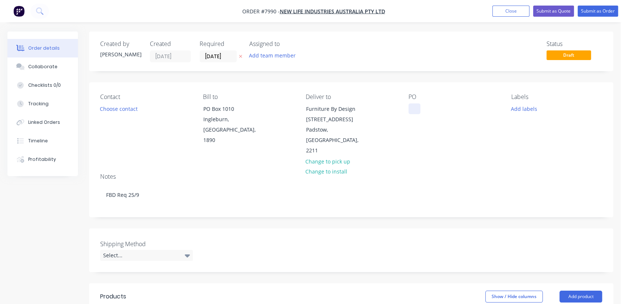
click at [414, 109] on div at bounding box center [415, 109] width 12 height 11
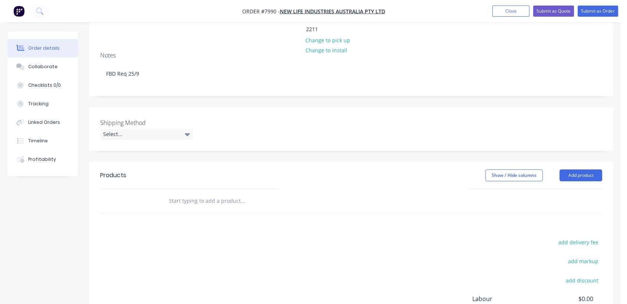
scroll to position [124, 0]
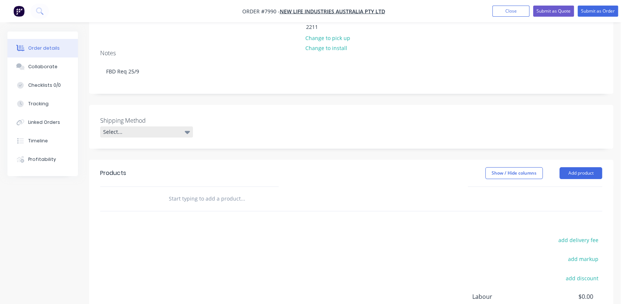
click at [127, 127] on div "Select..." at bounding box center [146, 132] width 93 height 11
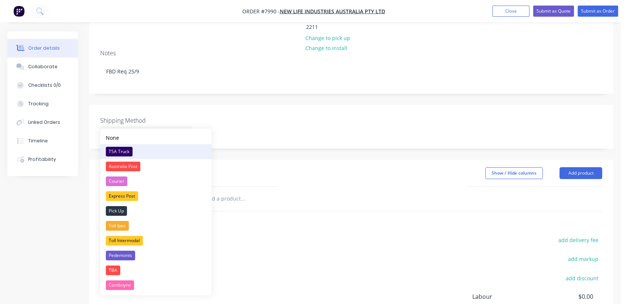
click at [119, 149] on div "TSA Truck" at bounding box center [119, 152] width 27 height 10
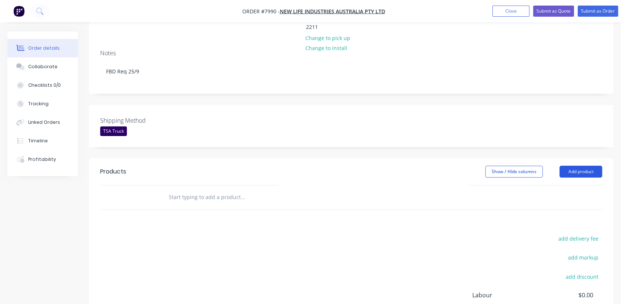
click at [586, 166] on button "Add product" at bounding box center [581, 172] width 43 height 12
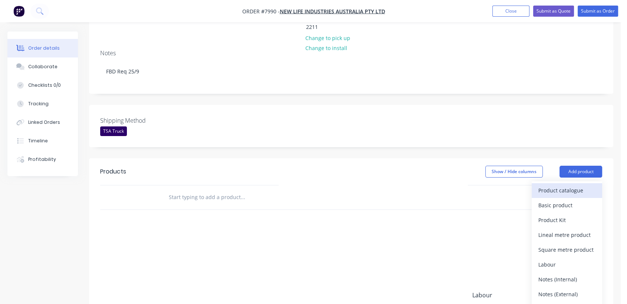
click at [561, 185] on div "Product catalogue" at bounding box center [566, 190] width 57 height 11
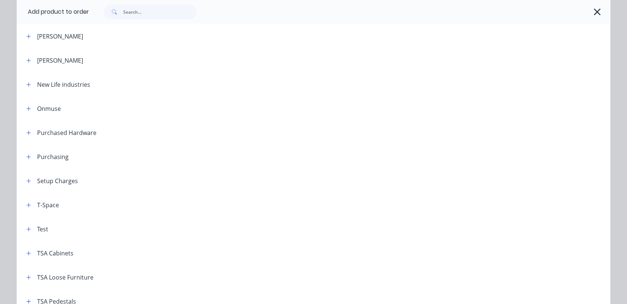
scroll to position [247, 0]
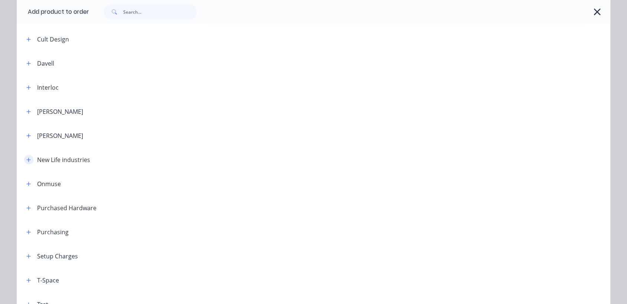
click at [27, 158] on icon "button" at bounding box center [28, 159] width 4 height 5
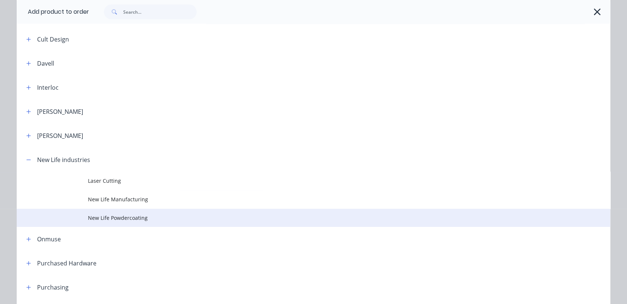
click at [118, 215] on span "New Life Powdercoating" at bounding box center [297, 218] width 418 height 8
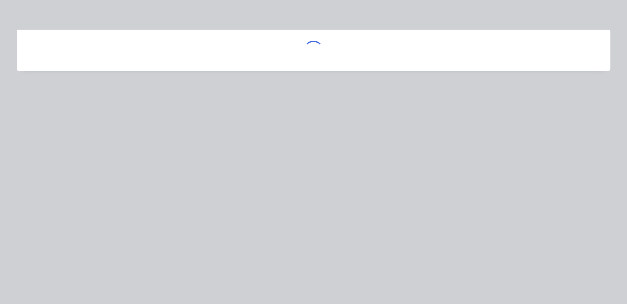
scroll to position [0, 0]
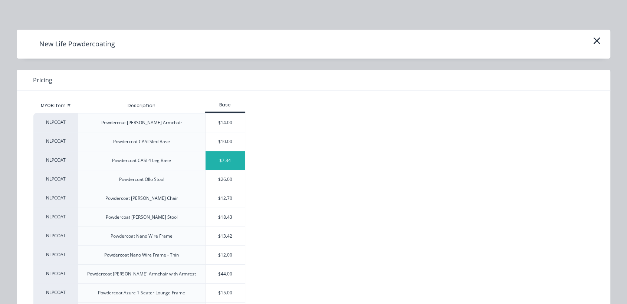
click at [220, 158] on div "$7.34" at bounding box center [226, 160] width 40 height 19
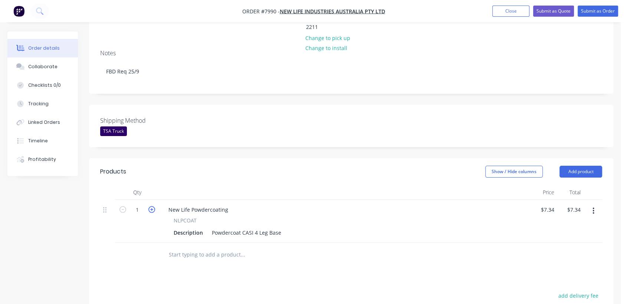
click at [151, 206] on icon "button" at bounding box center [151, 209] width 7 height 7
type input "2"
type input "$14.68"
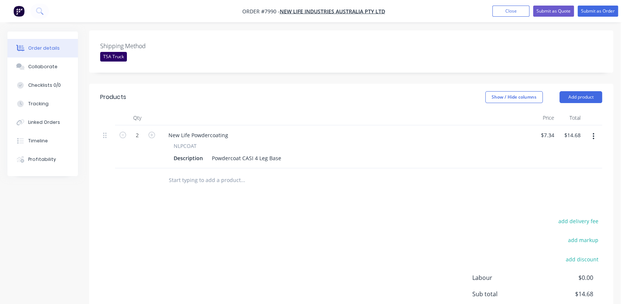
scroll to position [206, 0]
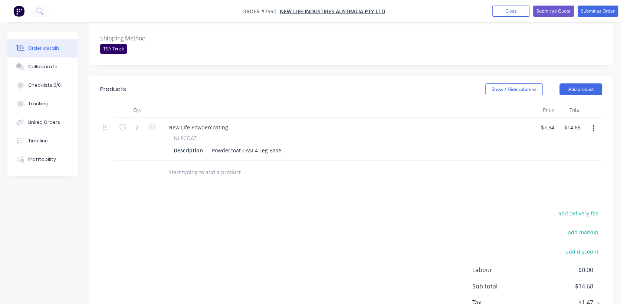
drag, startPoint x: 200, startPoint y: 164, endPoint x: 204, endPoint y: 161, distance: 5.0
click at [204, 165] on input "text" at bounding box center [242, 172] width 148 height 15
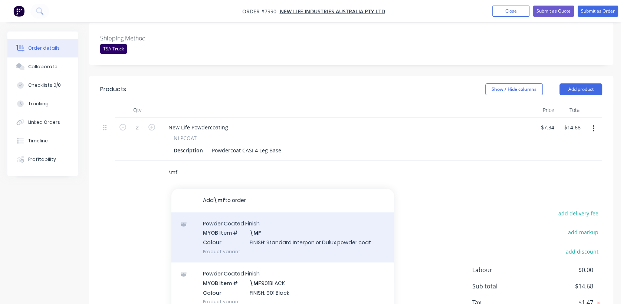
type input "\mf"
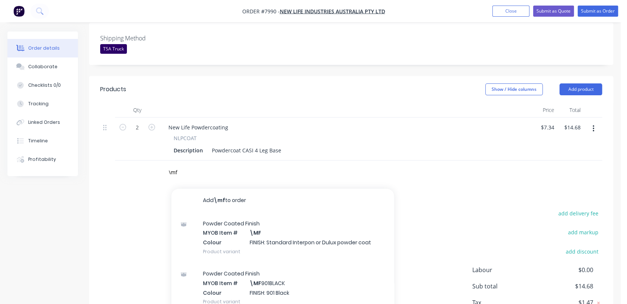
drag, startPoint x: 265, startPoint y: 220, endPoint x: 246, endPoint y: 173, distance: 51.1
click at [264, 220] on div "Powder Coated Finish MYOB Item # \MF Colour FINISH: Standard Interpon or Dulux …" at bounding box center [282, 238] width 223 height 50
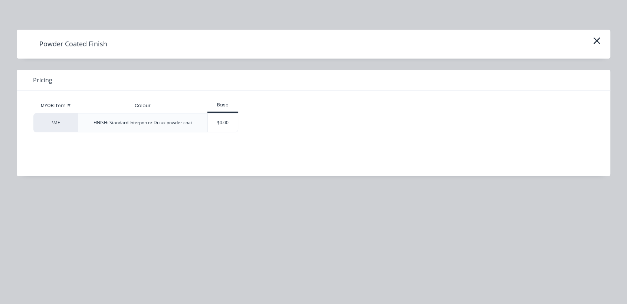
drag, startPoint x: 218, startPoint y: 126, endPoint x: 225, endPoint y: 144, distance: 18.7
click at [218, 125] on div "$0.00" at bounding box center [223, 123] width 30 height 19
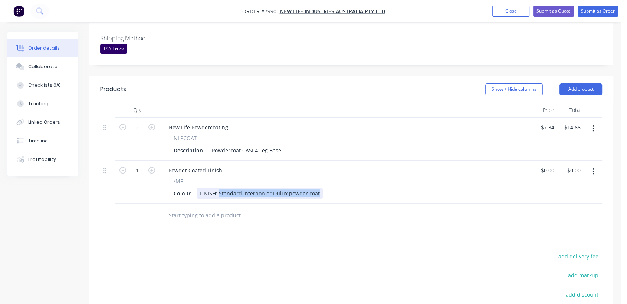
drag, startPoint x: 220, startPoint y: 180, endPoint x: 365, endPoint y: 184, distance: 145.5
click at [365, 188] on div "Colour FINISH: Standard Interpon or Dulux powder coat" at bounding box center [344, 193] width 346 height 11
paste div
type input "$0.00"
click at [226, 208] on input "text" at bounding box center [242, 215] width 148 height 15
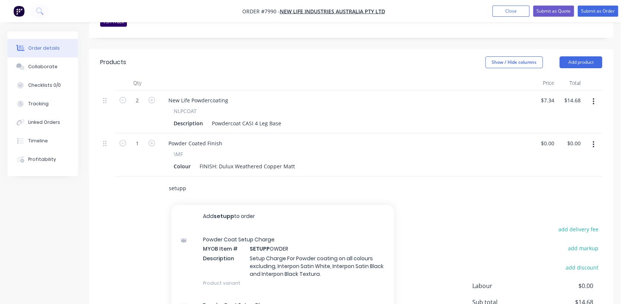
scroll to position [247, 0]
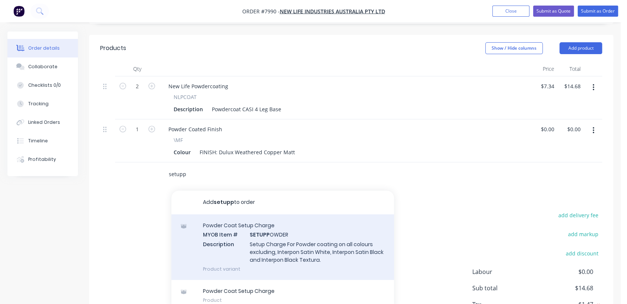
type input "setupp"
click at [266, 224] on div "Powder Coat Setup Charge MYOB Item # SETUPP OWDER Description Setup Charge For …" at bounding box center [282, 247] width 223 height 66
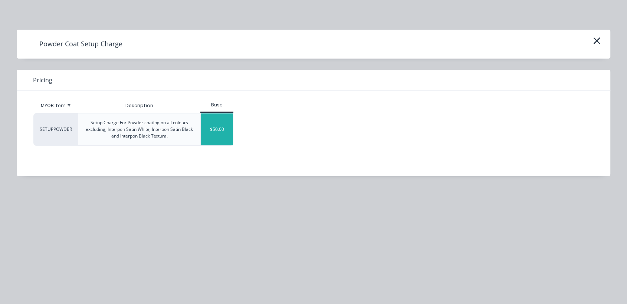
click at [222, 136] on div "$50.00" at bounding box center [217, 130] width 32 height 32
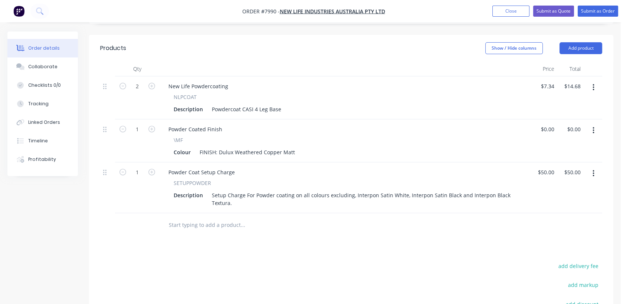
click at [224, 218] on input "text" at bounding box center [242, 225] width 148 height 15
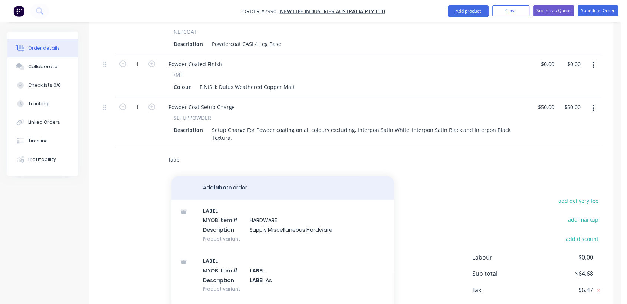
scroll to position [343, 0]
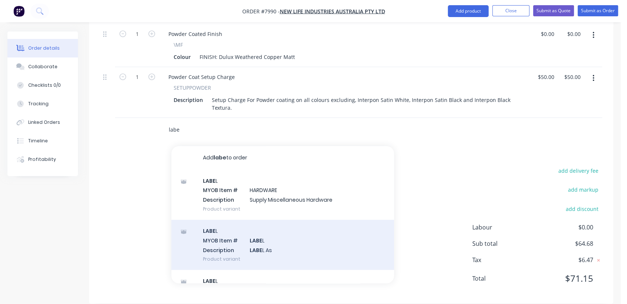
type input "labe"
click at [272, 234] on div "LABE L MYOB Item # LABE L Description LABE L As Product variant" at bounding box center [282, 245] width 223 height 50
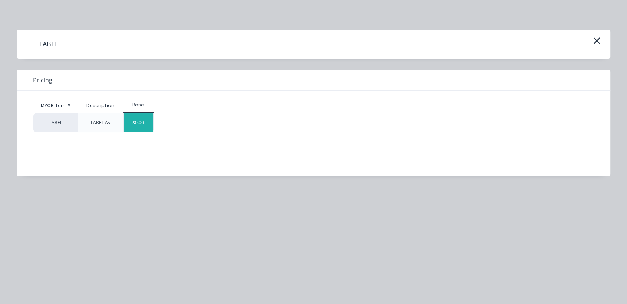
click at [142, 121] on div "$0.00" at bounding box center [139, 123] width 30 height 19
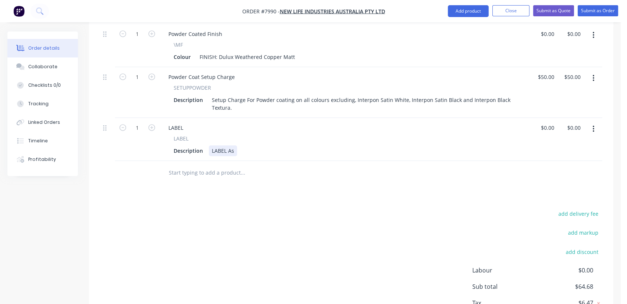
click at [236, 145] on div "LABEL As" at bounding box center [223, 150] width 28 height 11
type input "$0.00"
click at [211, 165] on input "text" at bounding box center [242, 172] width 148 height 15
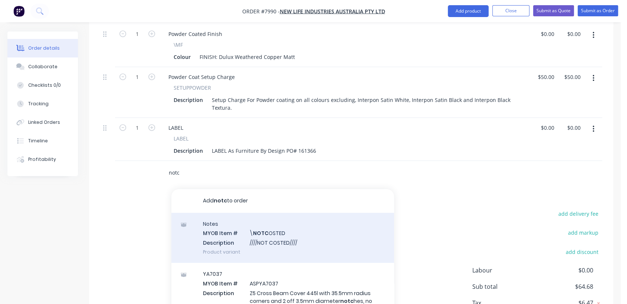
type input "notc"
click at [275, 226] on div "Notes MYOB Item # \ NOTC OSTED Description ////NOT COSTED//// Product variant" at bounding box center [282, 238] width 223 height 50
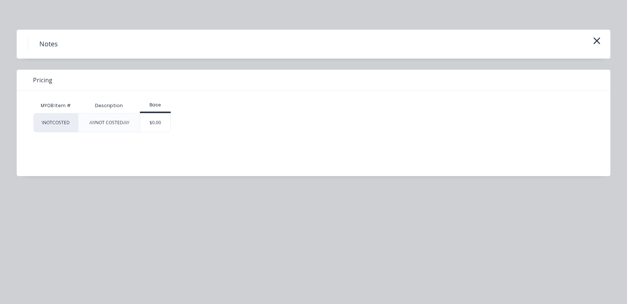
drag, startPoint x: 151, startPoint y: 125, endPoint x: 161, endPoint y: 130, distance: 10.6
click at [151, 126] on div "$0.00" at bounding box center [155, 123] width 30 height 19
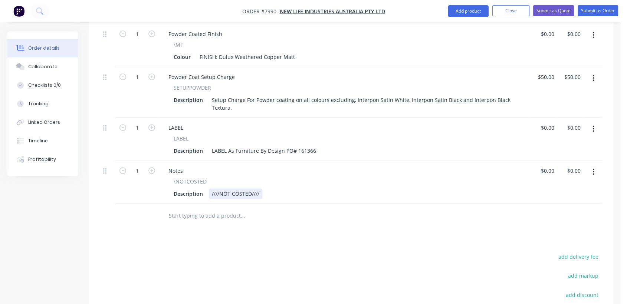
click at [261, 189] on div "////NOT COSTED////" at bounding box center [235, 194] width 53 height 11
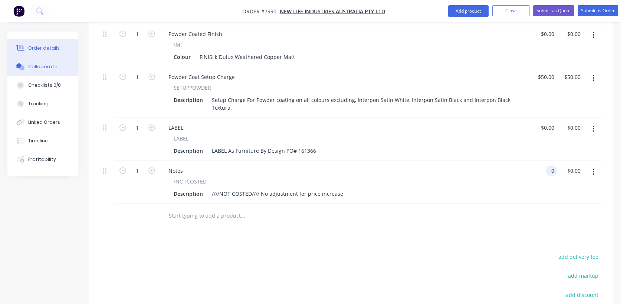
type input "$0.00"
click at [57, 63] on button "Collaborate" at bounding box center [42, 67] width 71 height 19
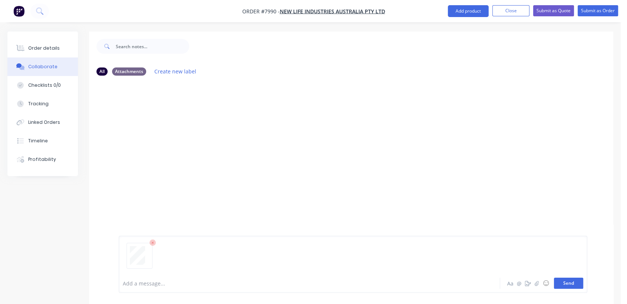
click at [572, 281] on button "Send" at bounding box center [568, 283] width 29 height 11
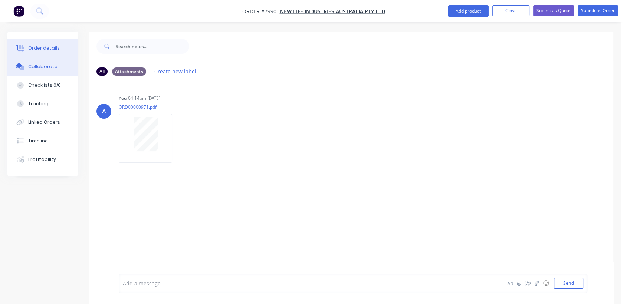
click at [52, 45] on div "Order details" at bounding box center [44, 48] width 32 height 7
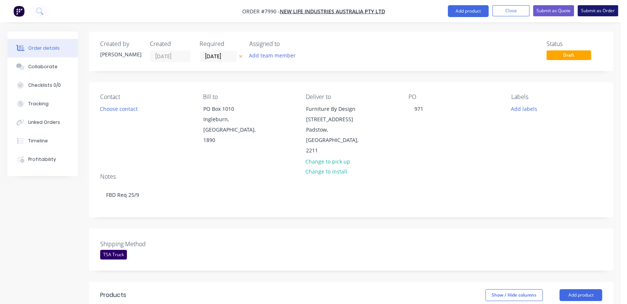
click at [594, 14] on button "Submit as Order" at bounding box center [598, 10] width 40 height 11
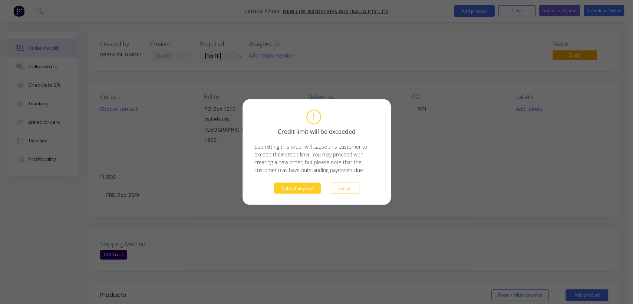
click at [299, 186] on button "Submit anyway" at bounding box center [297, 188] width 47 height 11
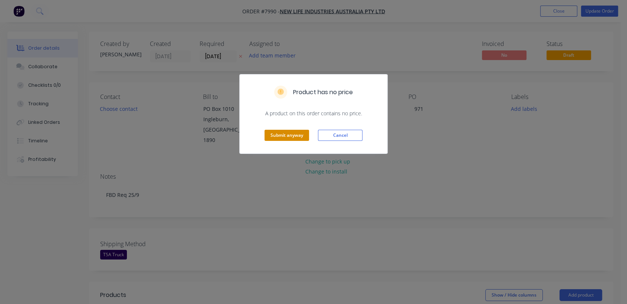
click at [301, 132] on button "Submit anyway" at bounding box center [287, 135] width 45 height 11
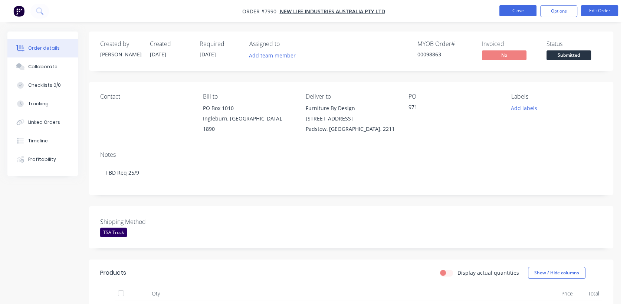
click at [523, 12] on button "Close" at bounding box center [517, 10] width 37 height 11
